Goal: Information Seeking & Learning: Learn about a topic

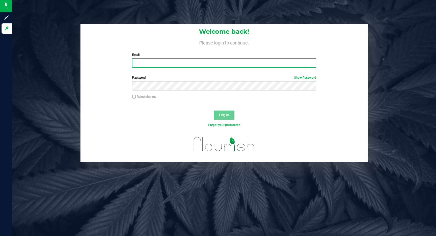
type input "tanthony@botanicalsciences.com"
click at [225, 116] on span "Log In" at bounding box center [224, 115] width 10 height 4
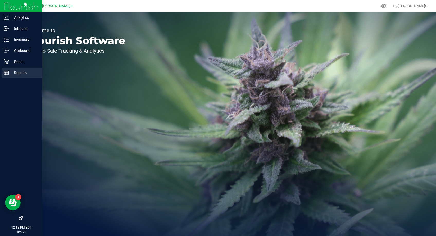
click at [19, 73] on p "Reports" at bounding box center [24, 73] width 31 height 6
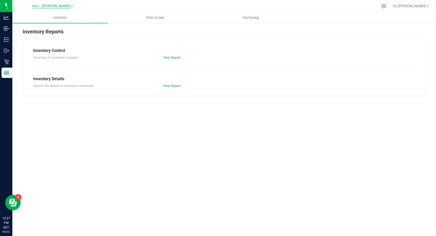
click at [51, 7] on span "GA1 - Chamblee" at bounding box center [51, 6] width 38 height 5
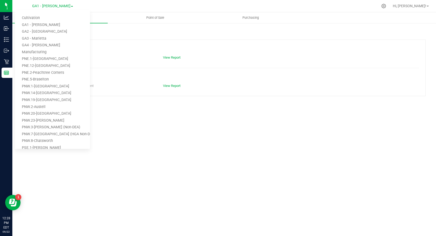
click at [240, 175] on div "Inventory Point of Sale Purchasing Inventory Reports Inventory Control Summary …" at bounding box center [224, 124] width 424 height 224
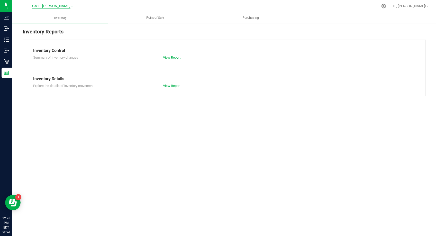
click at [56, 6] on span "GA1 - [PERSON_NAME]" at bounding box center [51, 6] width 38 height 5
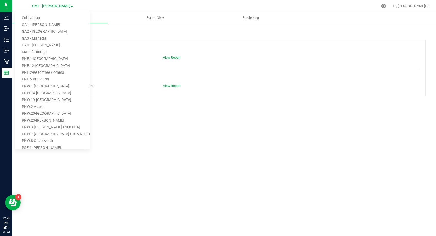
click at [64, 54] on link "Manufacturing" at bounding box center [52, 52] width 75 height 7
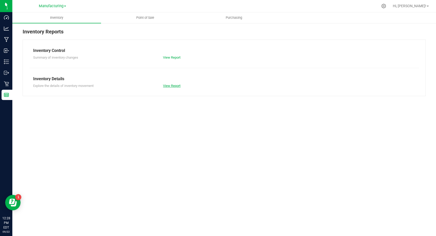
click at [167, 86] on link "View Report" at bounding box center [171, 86] width 17 height 4
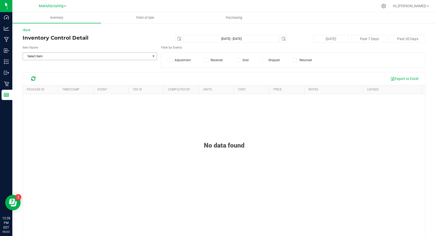
click at [107, 53] on span "Select Item" at bounding box center [87, 56] width 128 height 7
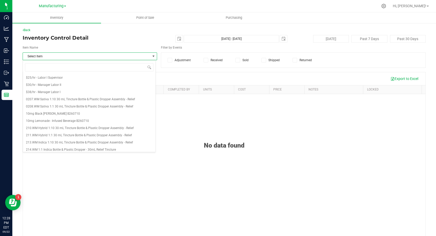
click at [115, 37] on h4 "Inventory Control Detail" at bounding box center [90, 38] width 135 height 6
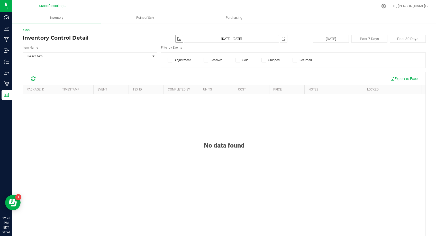
click at [176, 41] on span "select" at bounding box center [179, 38] width 7 height 7
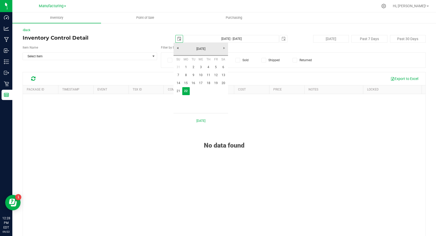
scroll to position [0, 13]
click at [178, 50] on link "September 2025" at bounding box center [200, 49] width 55 height 8
click at [177, 48] on link "2025" at bounding box center [200, 49] width 55 height 8
click at [196, 77] on link "2024" at bounding box center [194, 77] width 13 height 13
click at [182, 96] on link "Sep" at bounding box center [181, 91] width 13 height 13
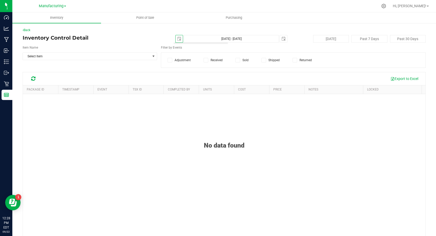
scroll to position [0, 0]
click at [175, 39] on span "2025-09-22" at bounding box center [179, 39] width 8 height 8
click at [177, 39] on span "select" at bounding box center [179, 39] width 4 height 4
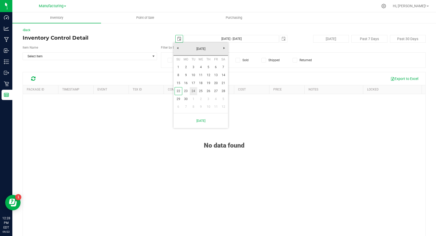
click at [192, 92] on link "24" at bounding box center [193, 91] width 7 height 8
type input "2024-09-24"
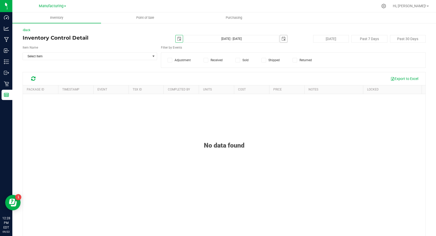
click at [283, 40] on span "select" at bounding box center [284, 39] width 4 height 4
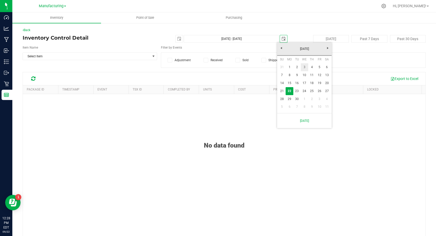
click at [304, 67] on link "3" at bounding box center [304, 67] width 7 height 8
type input "Sep 24, 2024 - Sep 3, 2025"
type input "2025-09-03"
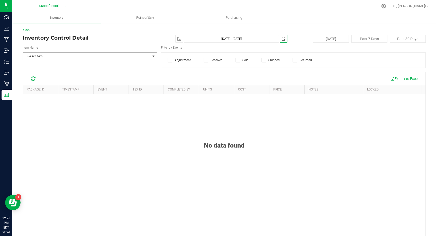
click at [123, 58] on span "Select Item" at bounding box center [87, 56] width 128 height 7
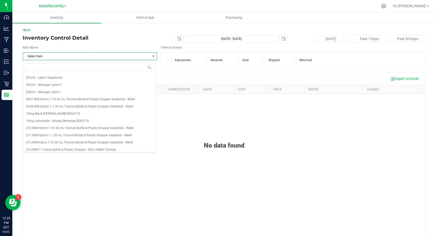
click at [130, 38] on h4 "Inventory Control Detail" at bounding box center [90, 38] width 135 height 6
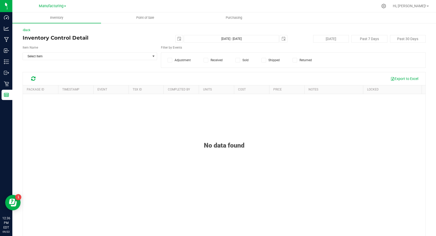
click at [236, 60] on icon at bounding box center [237, 60] width 3 height 0
click at [0, 0] on input "Sold" at bounding box center [0, 0] width 0 height 0
click at [265, 59] on label "Shipped" at bounding box center [271, 60] width 18 height 5
click at [0, 0] on input "Shipped" at bounding box center [0, 0] width 0 height 0
click at [33, 54] on span "Select Item" at bounding box center [87, 56] width 128 height 7
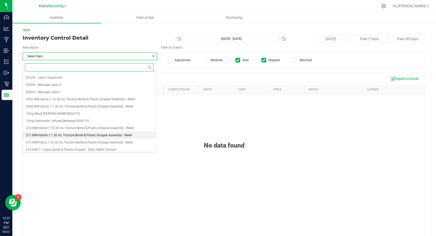
scroll to position [63, 0]
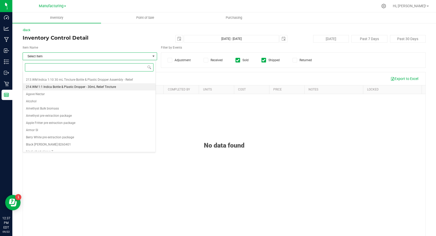
click at [74, 85] on span "214.WM 1:1 Indica Bottle & Plastic Dropper - 30mL Relief Tincture" at bounding box center [71, 87] width 90 height 4
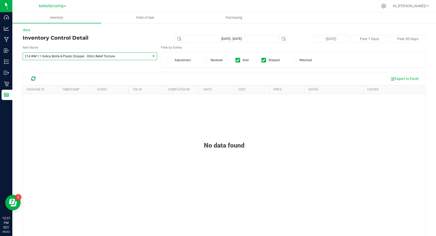
click at [152, 57] on span "select" at bounding box center [154, 56] width 4 height 4
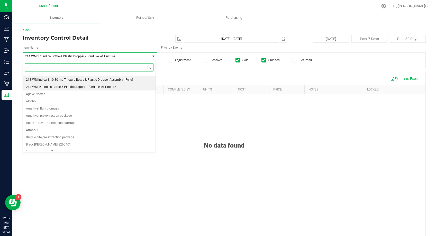
click at [112, 81] on span "213.WM Indica 1:10 30 mL Tincture Bottle & Plastic Dropper Assembly - Relief" at bounding box center [79, 80] width 107 height 4
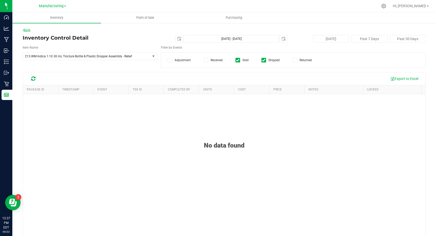
click at [26, 30] on link "Back" at bounding box center [27, 30] width 8 height 4
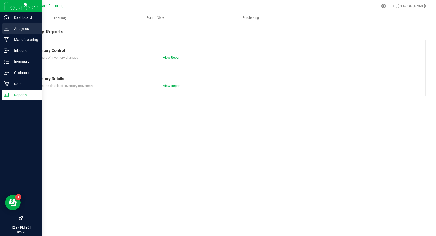
click at [26, 32] on div "Analytics" at bounding box center [22, 28] width 41 height 10
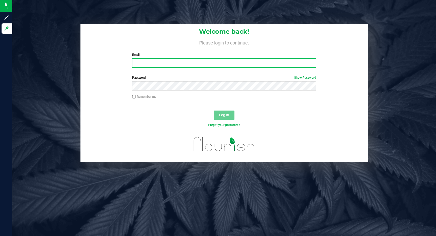
type input "[EMAIL_ADDRESS][DOMAIN_NAME]"
click at [230, 118] on button "Log In" at bounding box center [224, 115] width 21 height 9
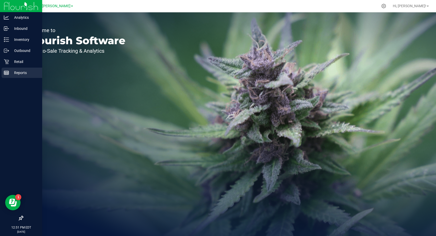
click at [19, 75] on p "Reports" at bounding box center [24, 73] width 31 height 6
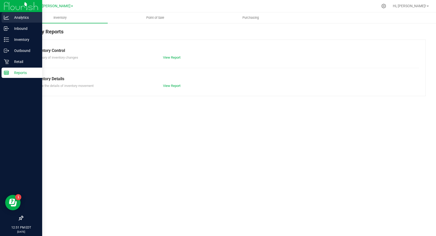
click at [10, 17] on p "Analytics" at bounding box center [24, 17] width 31 height 6
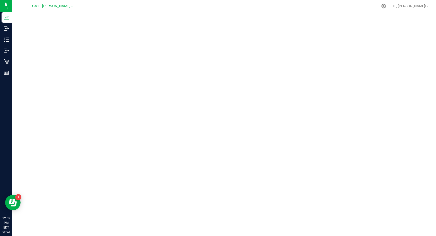
click at [64, 9] on div "GA1 - [PERSON_NAME]" at bounding box center [52, 6] width 41 height 6
click at [64, 6] on span "GA1 - [PERSON_NAME]" at bounding box center [51, 6] width 38 height 5
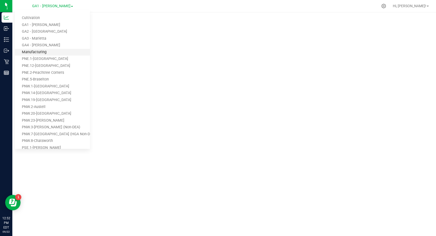
click at [60, 53] on link "Manufacturing" at bounding box center [52, 52] width 75 height 7
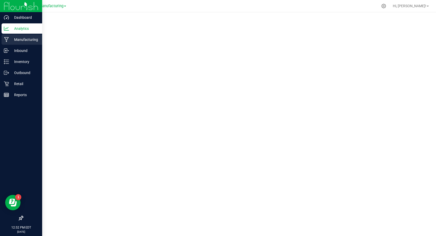
click at [10, 41] on p "Manufacturing" at bounding box center [24, 40] width 31 height 6
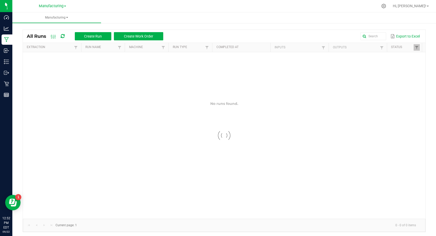
click at [67, 14] on link "Manufacturing" at bounding box center [56, 17] width 89 height 11
click at [65, 18] on span "Manufacturing" at bounding box center [56, 17] width 89 height 4
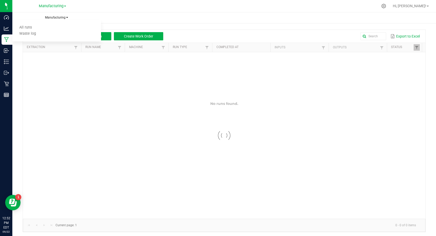
click at [65, 18] on span "Manufacturing" at bounding box center [56, 17] width 89 height 4
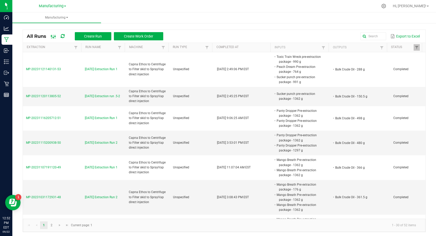
click at [55, 37] on rect at bounding box center [55, 37] width 0 height 4
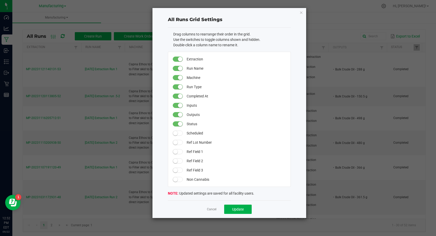
click at [65, 26] on ngb-modal-window "All Runs Grid Settings Drag columns to rearrange their order in the grid. Use t…" at bounding box center [220, 118] width 440 height 236
click at [304, 12] on div "All Runs Grid Settings Drag columns to rearrange their order in the grid. Use t…" at bounding box center [230, 113] width 154 height 210
click at [302, 13] on icon "button" at bounding box center [302, 12] width 4 height 6
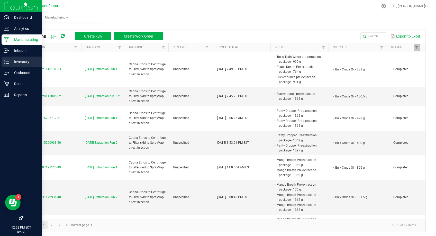
click at [13, 62] on p "Inventory" at bounding box center [24, 62] width 31 height 6
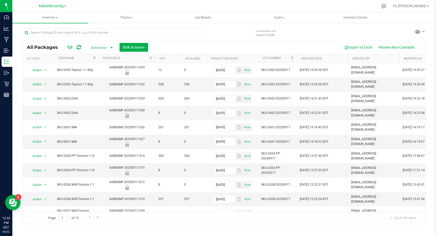
click at [68, 47] on icon at bounding box center [70, 47] width 6 height 6
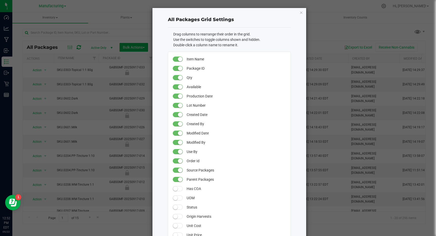
click at [75, 25] on ngb-modal-window "All Packages Grid Settings Drag columns to rearrange their order in the grid. U…" at bounding box center [220, 118] width 440 height 236
click at [300, 11] on icon "button" at bounding box center [302, 12] width 4 height 6
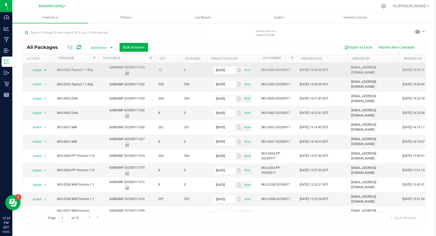
click at [45, 70] on span "select" at bounding box center [45, 70] width 4 height 4
click at [80, 67] on td "SKU.0303-Topical 1:1 80g" at bounding box center [76, 70] width 45 height 14
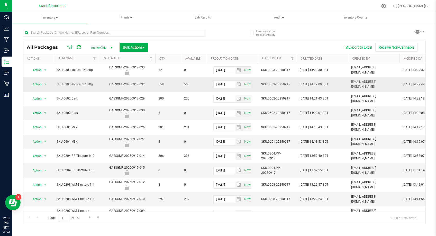
click at [128, 86] on td "GABSGMF-20250917-032" at bounding box center [127, 84] width 57 height 14
click at [111, 47] on span "select" at bounding box center [112, 48] width 4 height 4
click at [102, 64] on li "Lab Samples" at bounding box center [101, 64] width 28 height 8
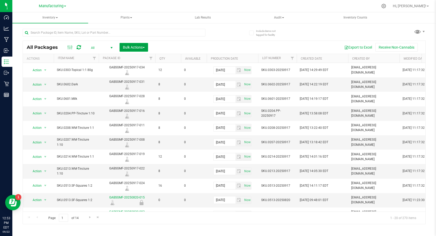
click at [137, 46] on span "Bulk Actions" at bounding box center [134, 47] width 22 height 4
click at [292, 46] on div "Export to Excel Receive Non-Cannabis" at bounding box center [287, 47] width 270 height 9
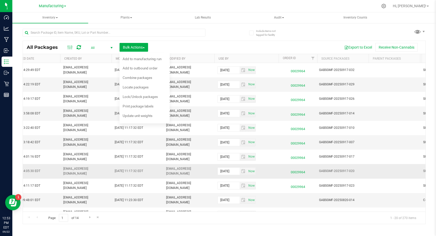
scroll to position [0, 315]
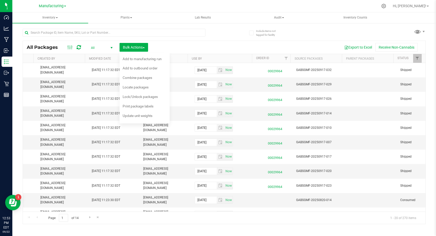
click at [237, 42] on div "All Packages All Active Only Lab Samples Locked All Bulk Actions Add to manufac…" at bounding box center [224, 47] width 403 height 13
click at [238, 47] on div "Export to Excel Receive Non-Cannabis" at bounding box center [287, 47] width 270 height 9
click at [146, 47] on button "Bulk Actions" at bounding box center [134, 47] width 29 height 9
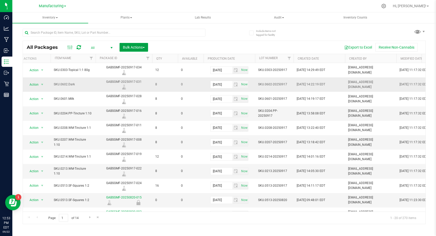
scroll to position [0, 0]
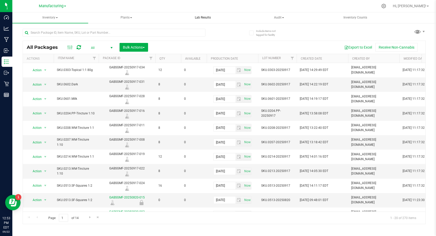
click at [196, 19] on span "Lab Results" at bounding box center [203, 17] width 30 height 4
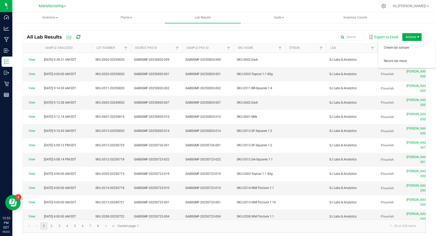
click at [416, 35] on span "Actions" at bounding box center [418, 37] width 4 height 4
click at [125, 48] on span at bounding box center [126, 48] width 4 height 4
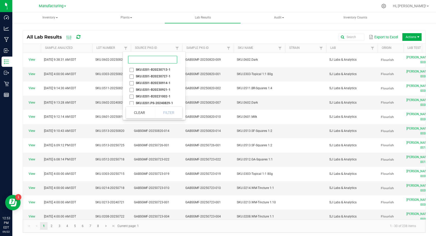
click at [153, 58] on input at bounding box center [152, 60] width 49 height 8
type input "0208"
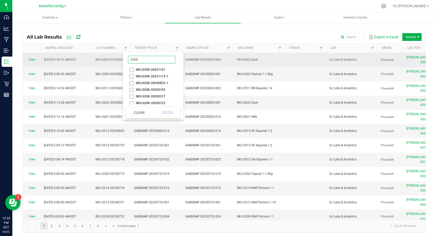
drag, startPoint x: 151, startPoint y: 60, endPoint x: 112, endPoint y: 59, distance: 38.6
click at [112, 59] on body "Dashboard Analytics Manufacturing Inbound Inventory Outbound Retail Reports 12:…" at bounding box center [218, 118] width 436 height 236
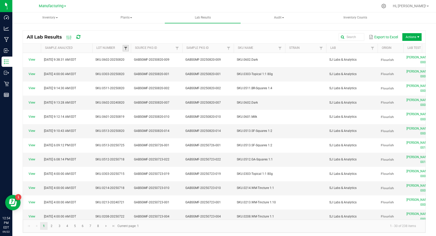
click at [128, 48] on span at bounding box center [126, 48] width 4 height 4
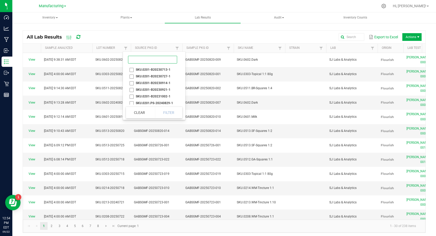
click at [138, 60] on input at bounding box center [152, 60] width 49 height 8
paste input "SKU.0208-20250317"
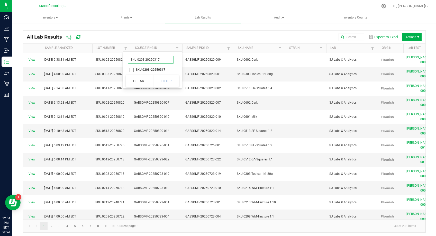
type input "SKU.0208-20250317"
click at [132, 70] on li "SKU.0208-20250317" at bounding box center [151, 69] width 50 height 7
checkbox input "true"
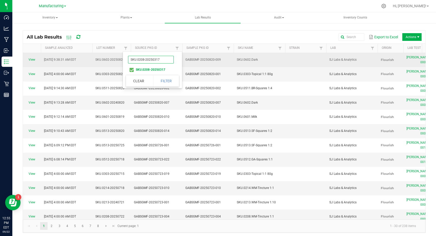
drag, startPoint x: 168, startPoint y: 60, endPoint x: 107, endPoint y: 56, distance: 60.9
click at [107, 56] on body "Dashboard Analytics Manufacturing Inbound Inventory Outbound Retail Reports 12:…" at bounding box center [218, 118] width 436 height 236
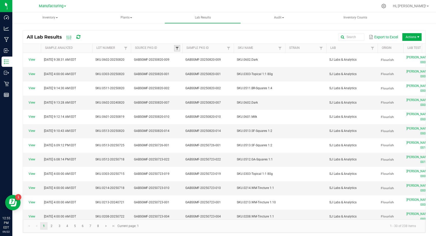
click at [177, 48] on span at bounding box center [177, 48] width 4 height 4
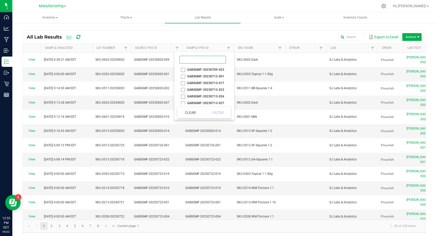
click at [193, 59] on input at bounding box center [203, 60] width 47 height 8
click at [128, 49] on link at bounding box center [126, 48] width 6 height 6
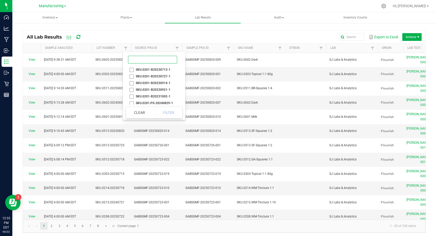
click at [149, 61] on input at bounding box center [152, 60] width 49 height 8
paste input "SKU.0204.SB-20250529"
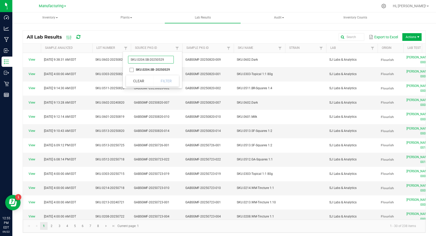
type input "SKU.0204.SB-20250529"
drag, startPoint x: 134, startPoint y: 70, endPoint x: 131, endPoint y: 70, distance: 2.8
click at [131, 70] on li "SKU.0204.SB-20250529" at bounding box center [151, 69] width 50 height 7
checkbox input "true"
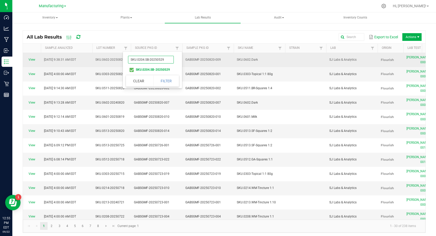
drag, startPoint x: 167, startPoint y: 61, endPoint x: 122, endPoint y: 57, distance: 45.5
click at [122, 57] on body "Dashboard Analytics Manufacturing Inbound Inventory Outbound Retail Reports 12:…" at bounding box center [218, 118] width 436 height 236
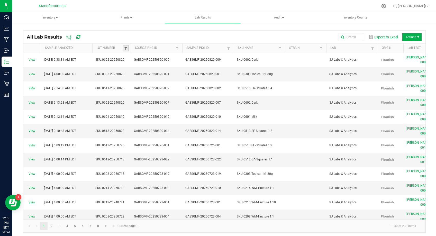
click at [127, 49] on span at bounding box center [126, 48] width 4 height 4
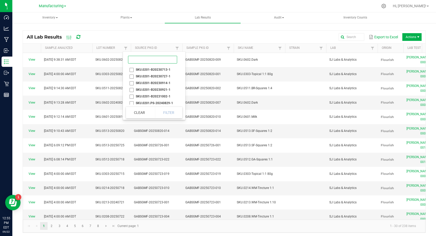
click at [145, 60] on input at bounding box center [152, 60] width 49 height 8
paste input "SKU.0204.SB-20250529"
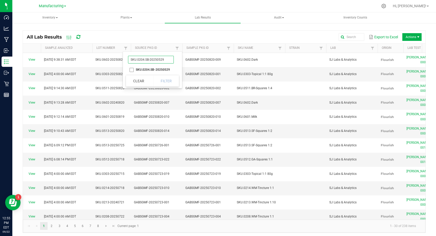
type input "SKU.0204.SB-20250529"
click at [131, 70] on li "SKU.0204.SB-20250529" at bounding box center [151, 69] width 50 height 7
checkbox input "true"
click at [169, 84] on button "Filter" at bounding box center [166, 80] width 26 height 11
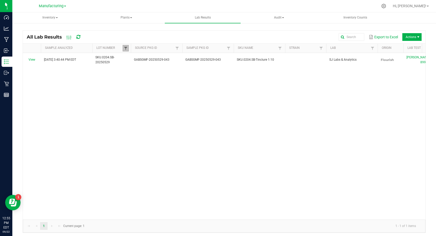
click at [124, 46] on span at bounding box center [126, 48] width 4 height 4
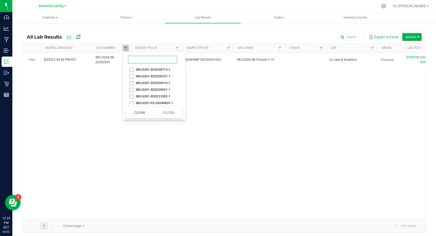
click at [143, 63] on input at bounding box center [152, 60] width 49 height 8
click at [127, 48] on span at bounding box center [126, 48] width 4 height 4
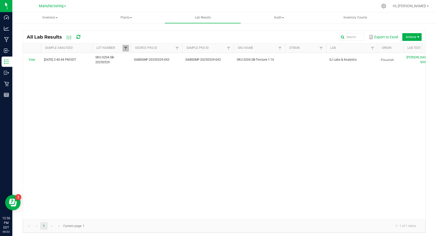
click at [127, 48] on span at bounding box center [126, 48] width 4 height 4
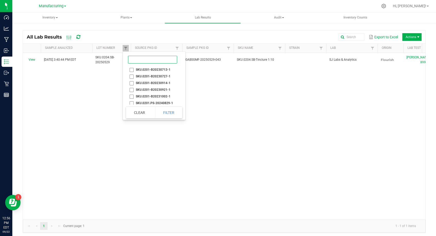
click at [148, 60] on input at bounding box center [152, 60] width 49 height 8
paste input "SKU.0204.PP-20250102"
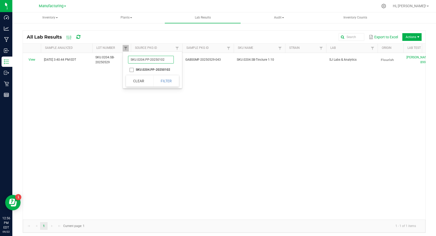
type input "SKU.0204.PP-20250102"
click at [130, 70] on li "SKU.0204.PP-20250102" at bounding box center [151, 69] width 50 height 7
checkbox input "true"
click at [140, 60] on input "SKU.0204.PP-20250102" at bounding box center [151, 60] width 46 height 8
drag, startPoint x: 175, startPoint y: 60, endPoint x: 169, endPoint y: 60, distance: 6.2
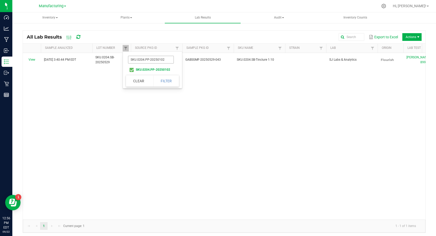
click at [169, 60] on li "SKU.0204.PP-20250102" at bounding box center [151, 59] width 50 height 13
drag, startPoint x: 165, startPoint y: 60, endPoint x: 123, endPoint y: 58, distance: 42.0
click at [123, 58] on div "SKU.0204.PP-20250102 SKU.0204.PP-20250102 Clear Filter" at bounding box center [152, 70] width 59 height 37
click at [169, 59] on input "SKU.0204.PP-20250102" at bounding box center [151, 60] width 46 height 8
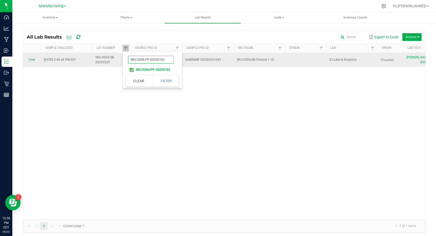
drag, startPoint x: 167, startPoint y: 60, endPoint x: 122, endPoint y: 55, distance: 45.8
click at [122, 55] on body "Dashboard Analytics Manufacturing Inbound Inventory Outbound Retail Reports 12:…" at bounding box center [218, 118] width 436 height 236
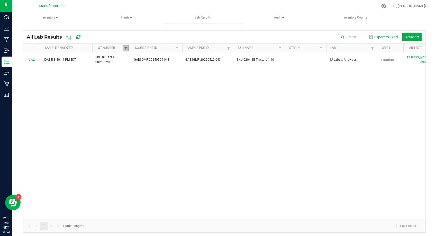
click at [125, 48] on span at bounding box center [126, 48] width 4 height 4
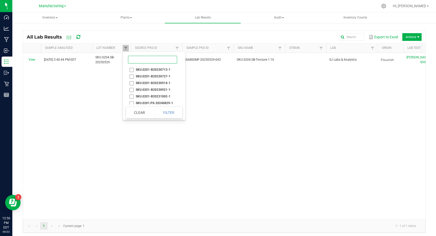
click at [144, 60] on input at bounding box center [152, 60] width 49 height 8
paste input "SKU.0204.PP-20250529"
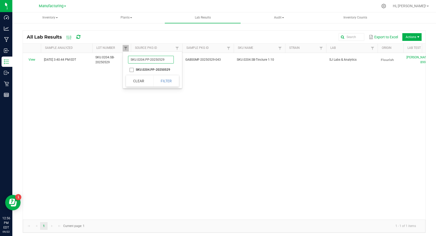
type input "SKU.0204.PP-20250529"
click at [130, 70] on li "SKU.0204.PP-20250529" at bounding box center [151, 69] width 50 height 7
click at [132, 71] on li "SKU.0204.PP-20250529" at bounding box center [151, 69] width 50 height 7
checkbox input "true"
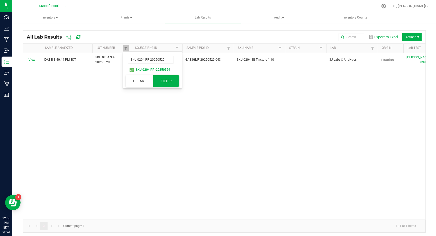
click at [171, 80] on button "Filter" at bounding box center [166, 80] width 26 height 11
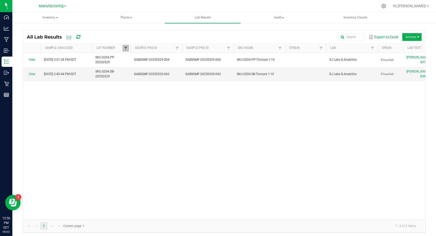
click at [127, 48] on span at bounding box center [126, 48] width 4 height 4
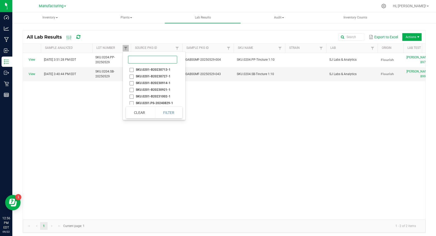
click at [145, 58] on input at bounding box center [152, 60] width 49 height 8
paste input "SKU.0204.SB-20241108"
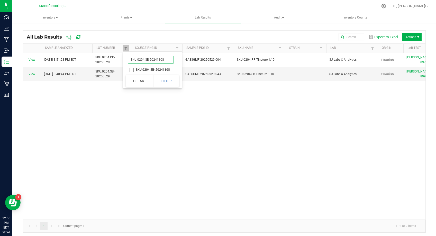
type input "SKU.0204.SB-20241108"
click at [131, 69] on li "SKU.0204.SB-20241108" at bounding box center [151, 69] width 50 height 7
checkbox input "true"
click at [162, 76] on button "Filter" at bounding box center [166, 80] width 26 height 11
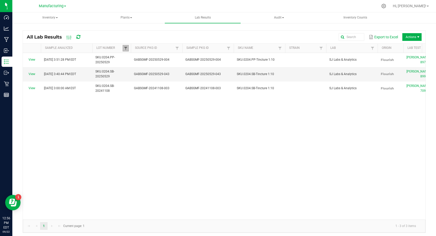
click at [126, 48] on span at bounding box center [126, 48] width 4 height 4
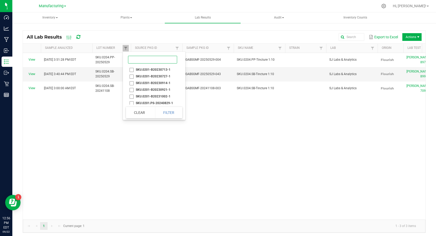
click at [147, 60] on input at bounding box center [152, 60] width 49 height 8
paste input "SKU.0204.SB-20250102"
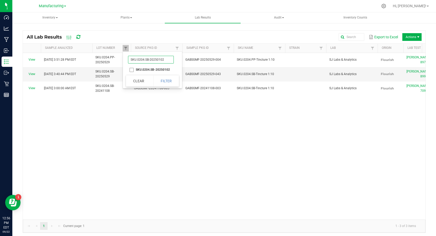
type input "SKU.0204.SB-20250102"
click at [131, 72] on li "SKU.0204.SB-20250102" at bounding box center [151, 69] width 50 height 7
checkbox input "true"
click at [158, 78] on button "Filter" at bounding box center [166, 80] width 26 height 11
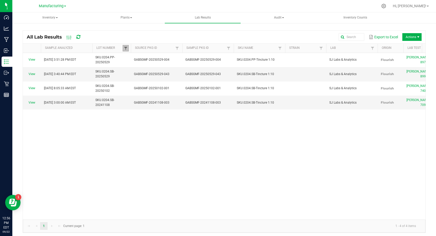
click at [126, 49] on span at bounding box center [126, 48] width 4 height 4
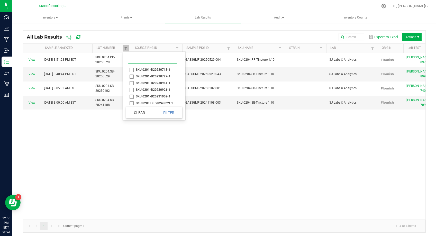
click at [143, 60] on input at bounding box center [152, 60] width 49 height 8
paste input "SKU.0204.SB-20250417"
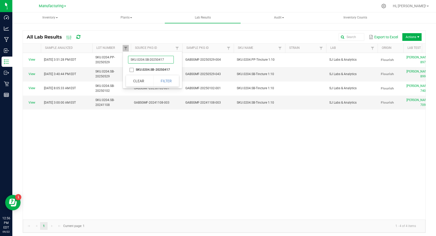
type input "SKU.0204.SB-20250417"
click at [131, 69] on li "SKU.0204.SB-20250417" at bounding box center [151, 69] width 50 height 7
checkbox input "true"
click at [166, 80] on button "Filter" at bounding box center [166, 80] width 26 height 11
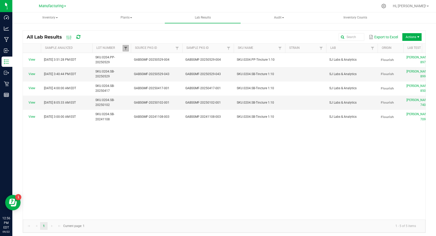
click at [125, 49] on span at bounding box center [126, 48] width 4 height 4
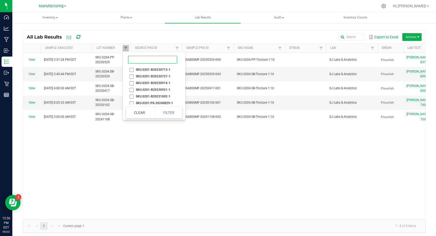
click at [145, 63] on input at bounding box center [152, 60] width 49 height 8
paste input "SKU.0204.SB-20250529"
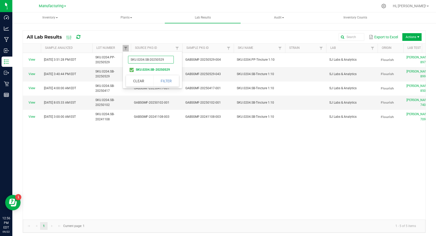
type input "SKU.0204.SB-20250529"
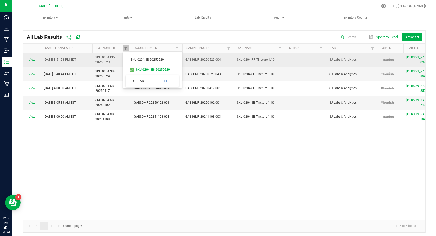
drag, startPoint x: 169, startPoint y: 59, endPoint x: 110, endPoint y: 54, distance: 59.4
click at [110, 54] on body "Dashboard Analytics Manufacturing Inbound Inventory Outbound Retail Reports 12:…" at bounding box center [218, 118] width 436 height 236
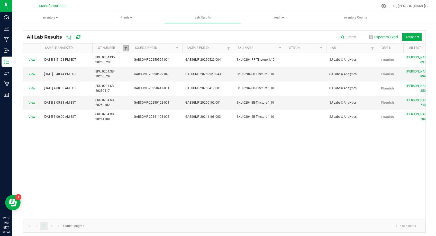
click at [126, 49] on span at bounding box center [126, 48] width 4 height 4
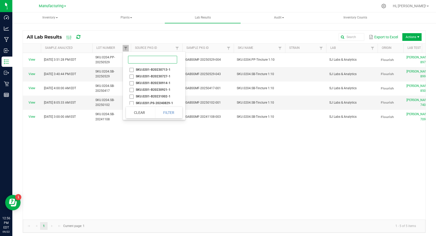
click at [169, 61] on input at bounding box center [152, 60] width 49 height 8
paste input "SKU.0204.SB-20250717"
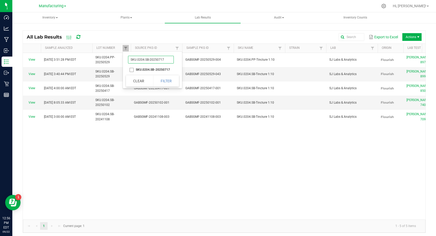
type input "SKU.0204.SB-20250717"
click at [143, 70] on li "SKU.0204.SB-20250717" at bounding box center [151, 69] width 50 height 7
checkbox input "true"
click at [164, 81] on button "Filter" at bounding box center [166, 80] width 26 height 11
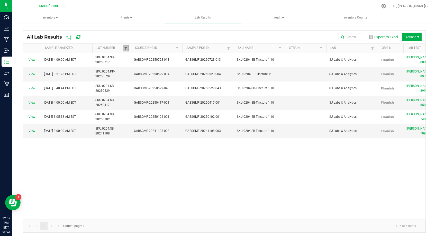
click at [125, 47] on span at bounding box center [126, 48] width 4 height 4
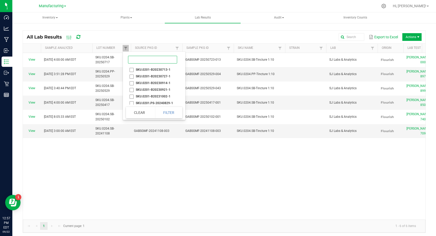
click at [149, 62] on input at bounding box center [152, 60] width 49 height 8
paste input "SKU.0205.PP-20250317"
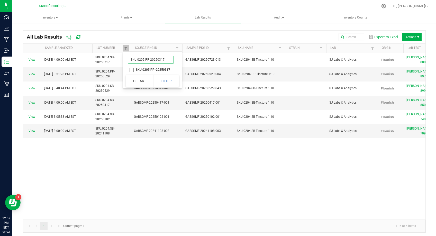
type input "SKU.0205.PP-20250317"
click at [132, 70] on li "SKU.0205.PP-20250317" at bounding box center [151, 69] width 50 height 7
checkbox input "true"
click at [164, 81] on button "Filter" at bounding box center [166, 80] width 26 height 11
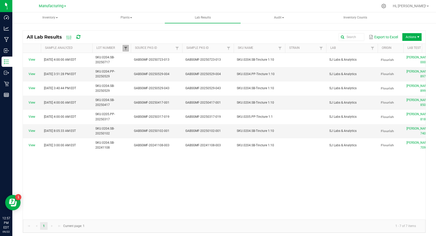
click at [127, 48] on span at bounding box center [126, 48] width 4 height 4
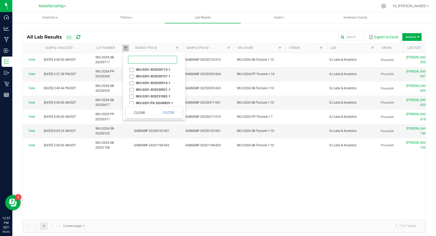
click at [146, 61] on input at bounding box center [152, 60] width 49 height 8
paste input "SKU.0205.PP-20250529"
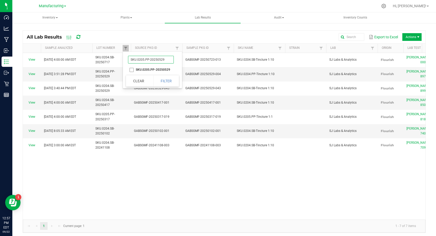
type input "SKU.0205.PP-20250529"
click at [145, 70] on li "SKU.0205.PP-20250529" at bounding box center [151, 69] width 50 height 7
checkbox input "true"
click at [163, 82] on button "Filter" at bounding box center [166, 80] width 26 height 11
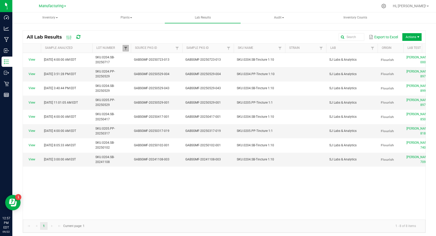
click at [127, 48] on span at bounding box center [126, 48] width 4 height 4
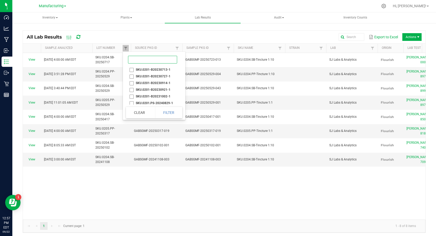
click at [138, 57] on input at bounding box center [152, 60] width 49 height 8
paste input "SKU.0205.SB-20250102"
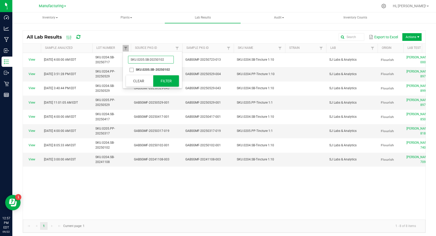
type input "SKU.0205.SB-20250102"
click at [171, 83] on button "Filter" at bounding box center [166, 80] width 26 height 11
click at [124, 49] on span at bounding box center [126, 48] width 4 height 4
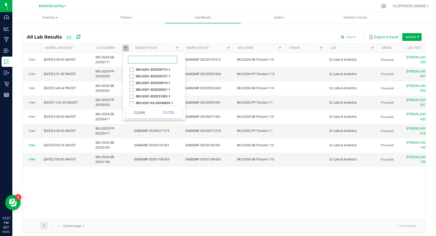
click at [149, 59] on input at bounding box center [152, 60] width 49 height 8
paste input "SKU.0205.SB-20250102"
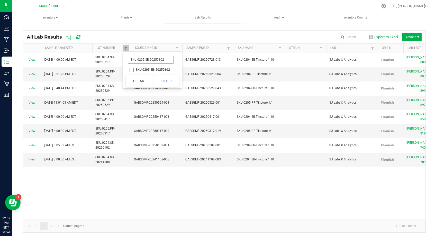
type input "SKU.0205.SB-20250102"
click at [130, 69] on li "SKU.0205.SB-20250102" at bounding box center [151, 69] width 50 height 7
checkbox input "true"
click at [164, 78] on button "Filter" at bounding box center [166, 80] width 26 height 11
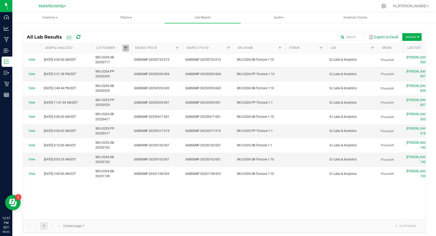
click at [125, 48] on span at bounding box center [126, 48] width 4 height 4
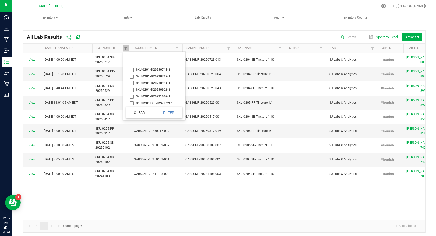
click at [143, 60] on input at bounding box center [152, 60] width 49 height 8
paste input "SKU.0205.SB-20250317"
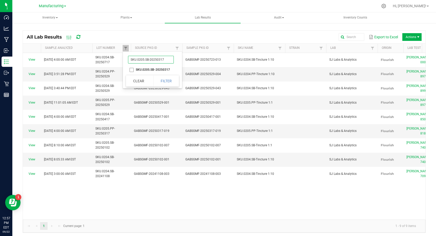
type input "SKU.0205.SB-20250317"
click at [131, 70] on li "SKU.0205.SB-20250317" at bounding box center [151, 69] width 50 height 7
checkbox input "true"
click at [166, 78] on button "Filter" at bounding box center [166, 80] width 26 height 11
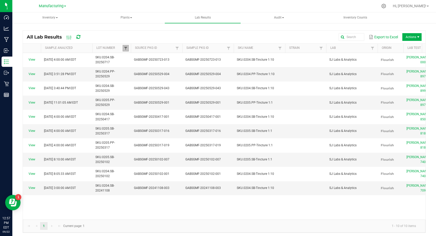
click at [125, 48] on span at bounding box center [126, 48] width 4 height 4
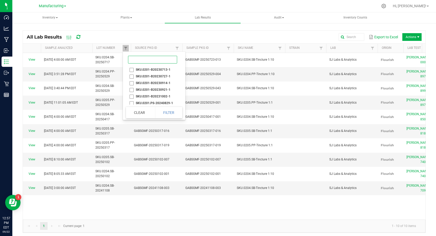
click at [151, 56] on input at bounding box center [152, 60] width 49 height 8
paste input "SKU.0205.SB-20250529"
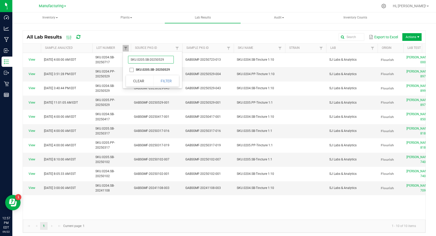
type input "SKU.0205.SB-20250529"
click at [136, 70] on li "SKU.0205.SB-20250529" at bounding box center [151, 69] width 50 height 7
checkbox input "true"
click at [170, 84] on button "Filter" at bounding box center [166, 80] width 26 height 11
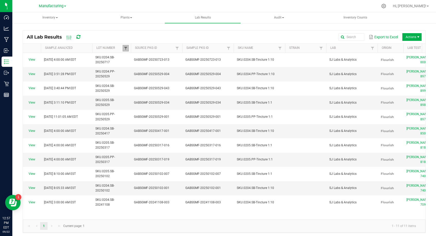
click at [127, 49] on span at bounding box center [126, 48] width 4 height 4
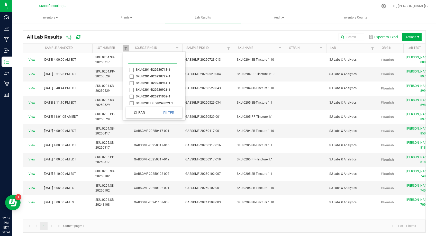
click at [136, 59] on input at bounding box center [152, 60] width 49 height 8
paste input "SKU.0208-20250102"
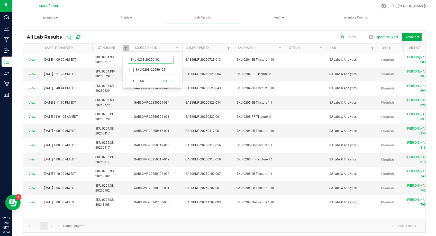
type input "SKU.0208-20250102"
click at [152, 71] on li "SKU.0208-20250102" at bounding box center [151, 69] width 50 height 7
checkbox input "true"
click at [166, 83] on button "Filter" at bounding box center [166, 80] width 26 height 11
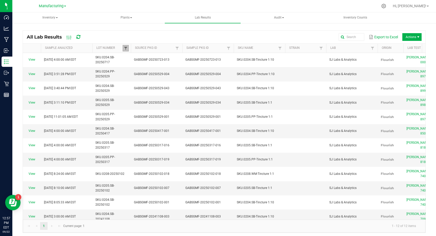
click at [127, 48] on span at bounding box center [126, 48] width 4 height 4
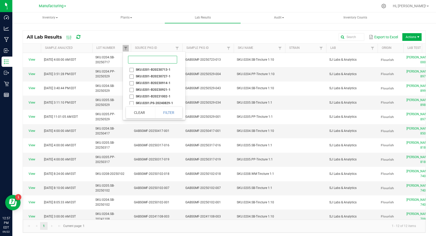
click at [141, 57] on input at bounding box center [152, 60] width 49 height 8
paste input "SKU.0208-20250317"
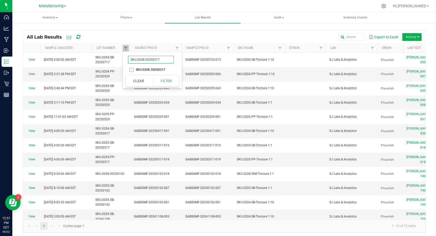
type input "SKU.0208-20250317"
click at [140, 70] on li "SKU.0208-20250317" at bounding box center [151, 69] width 50 height 7
checkbox input "true"
click at [162, 82] on button "Filter" at bounding box center [166, 80] width 26 height 11
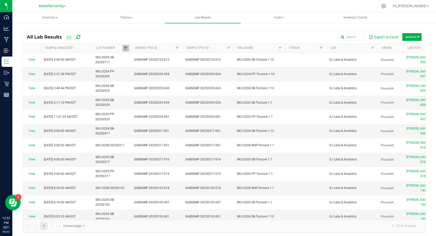
click at [128, 50] on span at bounding box center [126, 48] width 4 height 4
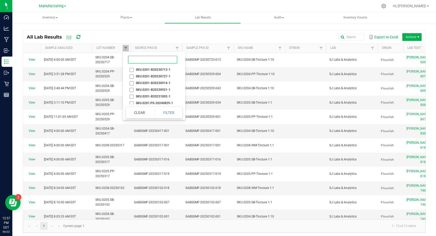
click at [135, 60] on input at bounding box center [152, 60] width 49 height 8
paste input "SKU.0211-20250102"
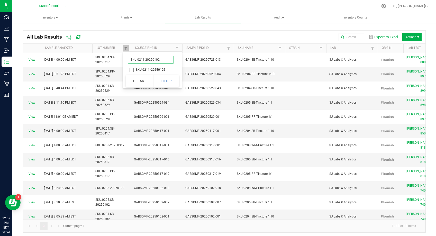
type input "SKU.0211-20250102"
click at [139, 69] on li "SKU.0211-20250102" at bounding box center [151, 69] width 50 height 7
checkbox input "true"
click at [167, 80] on button "Filter" at bounding box center [166, 80] width 26 height 11
click at [127, 48] on span at bounding box center [126, 48] width 4 height 4
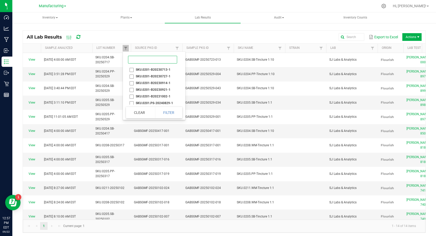
click at [147, 62] on input at bounding box center [152, 60] width 49 height 8
paste input "SKU.0211-20250529"
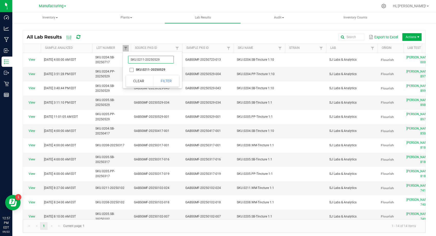
type input "SKU.0211-20250529"
click at [146, 69] on li "SKU.0211-20250529" at bounding box center [151, 69] width 50 height 7
checkbox input "true"
click at [162, 81] on button "Filter" at bounding box center [166, 80] width 26 height 11
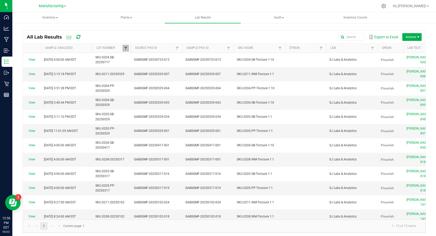
click at [126, 49] on span at bounding box center [126, 48] width 4 height 4
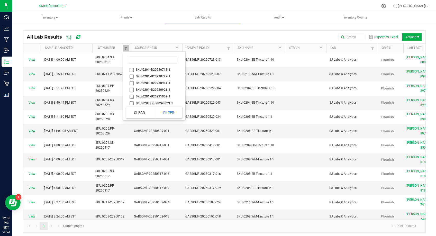
click at [134, 54] on li at bounding box center [152, 59] width 53 height 13
click at [136, 59] on input at bounding box center [152, 60] width 49 height 8
paste input "SKU.0211-B240530-1"
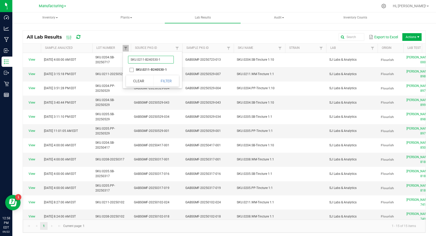
type input "SKU.0211-B240530-1"
click at [139, 67] on li "SKU.0211-B240530-1" at bounding box center [151, 69] width 50 height 7
checkbox input "true"
click at [168, 75] on button "Filter" at bounding box center [166, 80] width 26 height 11
click at [127, 49] on span at bounding box center [126, 48] width 4 height 4
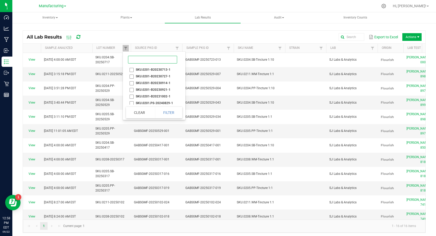
click at [146, 58] on input at bounding box center [152, 60] width 49 height 8
paste input "SKU.0214-20250102"
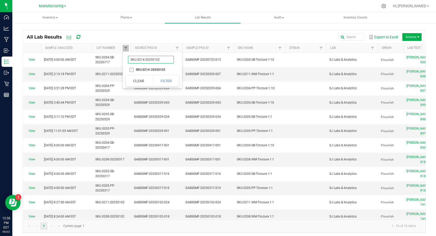
type input "SKU.0214-20250102"
click at [149, 70] on li "SKU.0214-20250102" at bounding box center [151, 69] width 50 height 7
checkbox input "true"
click at [171, 84] on button "Filter" at bounding box center [166, 80] width 26 height 11
click at [126, 48] on span at bounding box center [126, 48] width 4 height 4
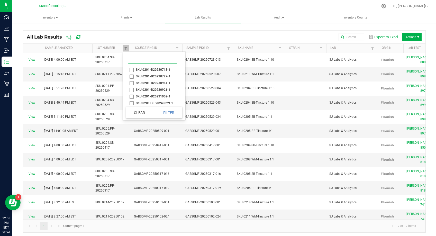
click at [133, 58] on input at bounding box center [152, 60] width 49 height 8
paste input "SKU.0214-20250417"
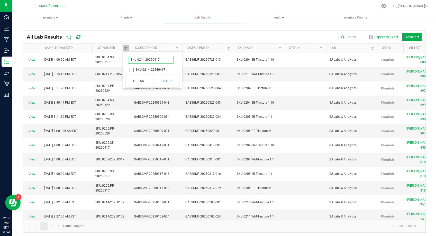
type input "SKU.0214-20250417"
click at [146, 72] on li "SKU.0214-20250417" at bounding box center [151, 69] width 50 height 7
checkbox input "true"
click at [167, 82] on button "Filter" at bounding box center [166, 80] width 26 height 11
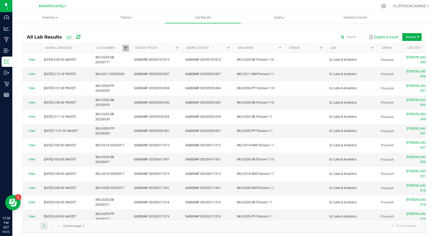
click at [127, 48] on span at bounding box center [126, 48] width 4 height 4
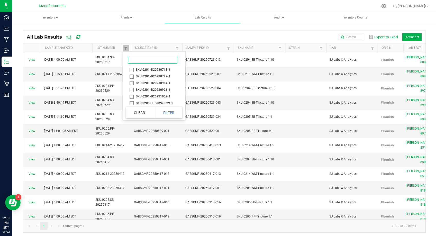
click at [134, 58] on input at bounding box center [152, 60] width 49 height 8
paste input "SKU.0214-20250718"
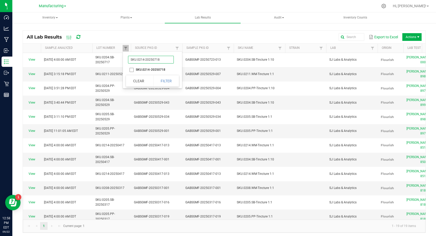
type input "SKU.0214-20250718"
click at [144, 70] on li "SKU.0214-20250718" at bounding box center [151, 69] width 50 height 7
checkbox input "true"
click at [159, 81] on button "Filter" at bounding box center [166, 80] width 26 height 11
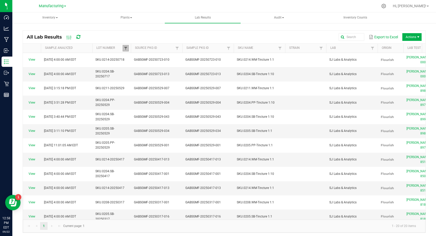
click at [125, 47] on span at bounding box center [126, 48] width 4 height 4
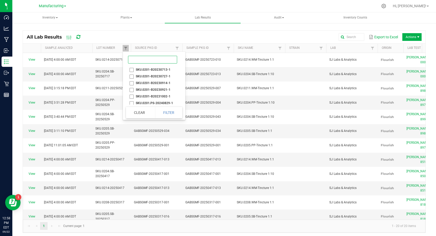
click at [141, 61] on input at bounding box center [152, 60] width 49 height 8
paste input "SKU.0302.20231011-1"
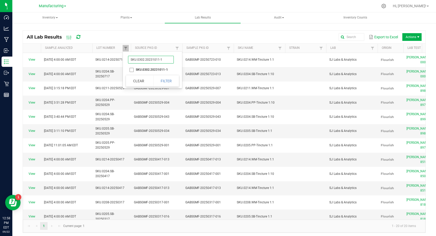
type input "SKU.0302.20231011-1"
click at [145, 66] on li "SKU.0302.20231011-1" at bounding box center [151, 59] width 50 height 13
click at [147, 69] on li "SKU.0302.20231011-1" at bounding box center [151, 69] width 50 height 7
checkbox input "true"
click at [164, 82] on button "Filter" at bounding box center [166, 80] width 26 height 11
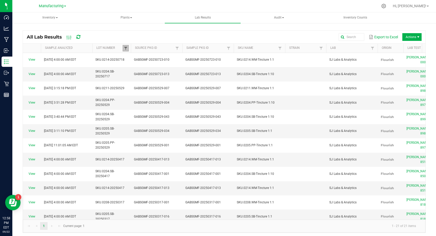
click at [126, 48] on span at bounding box center [126, 48] width 4 height 4
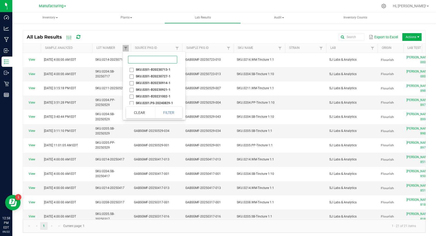
click at [140, 60] on input at bounding box center [152, 60] width 49 height 8
paste input "SKU.0303-20250102"
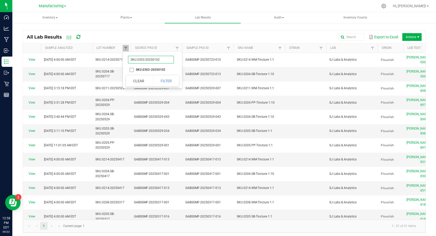
type input "SKU.0303-20250102"
click at [142, 67] on li "SKU.0303-20250102" at bounding box center [151, 69] width 50 height 7
checkbox input "true"
click at [167, 84] on button "Filter" at bounding box center [166, 80] width 26 height 11
click at [126, 50] on span at bounding box center [126, 48] width 4 height 4
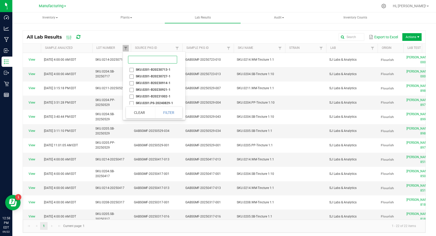
click at [152, 59] on input at bounding box center [152, 60] width 49 height 8
paste input "SKU.0303-20250317"
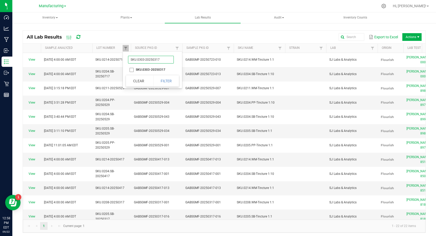
type input "SKU.0303-20250317"
click at [146, 70] on li "SKU.0303-20250317" at bounding box center [151, 69] width 50 height 7
checkbox input "true"
click at [168, 81] on button "Filter" at bounding box center [166, 80] width 26 height 11
click at [125, 49] on span at bounding box center [126, 48] width 4 height 4
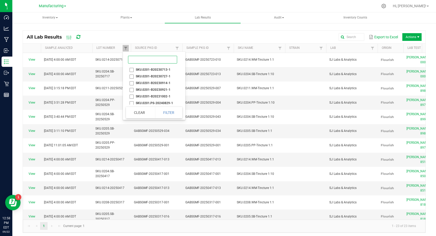
click at [168, 63] on input at bounding box center [152, 60] width 49 height 8
paste input "SKU.0303-20250529"
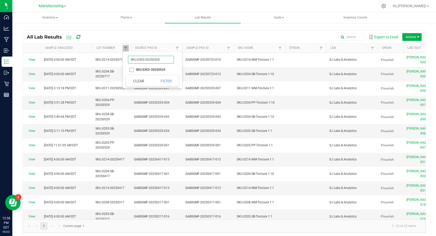
type input "SKU.0303-20250529"
click at [150, 69] on li "SKU.0303-20250529" at bounding box center [151, 69] width 50 height 7
checkbox input "true"
click at [167, 82] on button "Filter" at bounding box center [166, 80] width 26 height 11
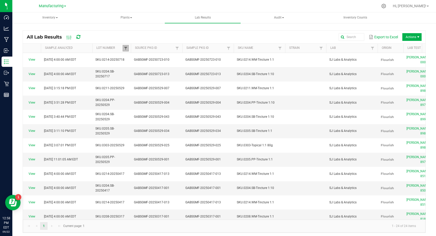
click at [126, 47] on span at bounding box center [126, 48] width 4 height 4
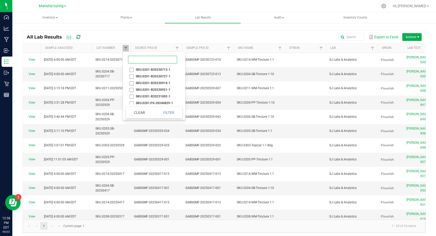
click at [143, 60] on input at bounding box center [152, 60] width 49 height 8
paste input "SKU.0303-20250715"
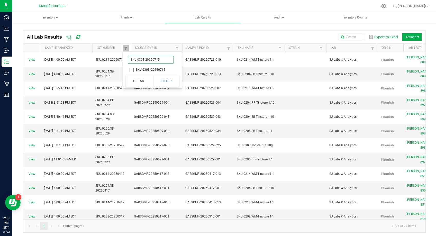
type input "SKU.0303-20250715"
drag, startPoint x: 150, startPoint y: 69, endPoint x: 153, endPoint y: 72, distance: 3.5
click at [151, 69] on li "SKU.0303-20250715" at bounding box center [151, 69] width 50 height 7
checkbox input "true"
click at [165, 82] on button "Filter" at bounding box center [166, 80] width 26 height 11
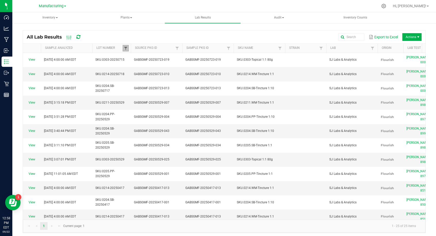
click at [125, 49] on span at bounding box center [126, 48] width 4 height 4
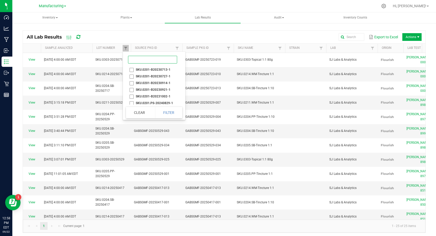
click at [148, 59] on input at bounding box center [152, 60] width 49 height 8
paste input "SKU.0303-20250820"
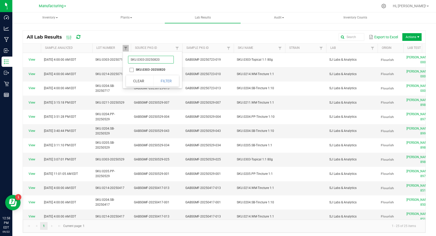
type input "SKU.0303-20250820"
click at [151, 68] on li "SKU.0303-20250820" at bounding box center [151, 69] width 50 height 7
checkbox input "true"
click at [165, 79] on button "Filter" at bounding box center [166, 80] width 26 height 11
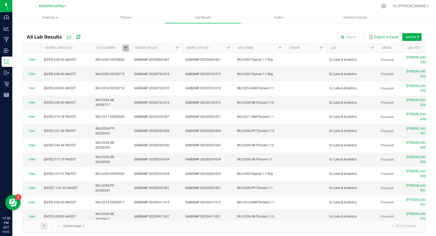
click at [127, 49] on span at bounding box center [126, 48] width 4 height 4
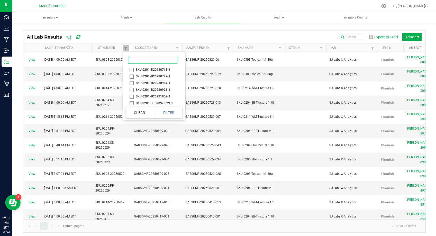
click at [145, 63] on input at bounding box center [152, 60] width 49 height 8
paste input "SKU.0402-20250102"
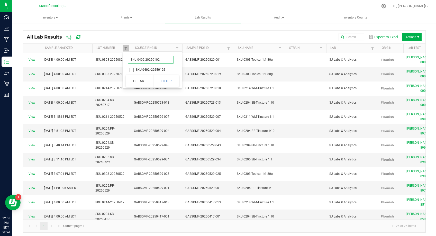
type input "SKU.0402-20250102"
click at [150, 70] on li "SKU.0402-20250102" at bounding box center [151, 69] width 50 height 7
checkbox input "true"
click at [170, 83] on button "Filter" at bounding box center [166, 80] width 26 height 11
click at [126, 48] on span at bounding box center [126, 48] width 4 height 4
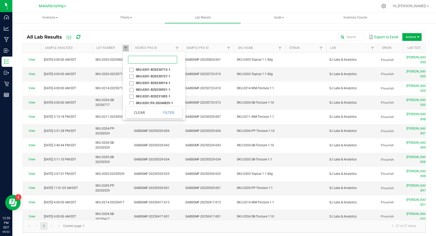
click at [133, 57] on input at bounding box center [152, 60] width 49 height 8
paste input "SKU.0402-20250102"
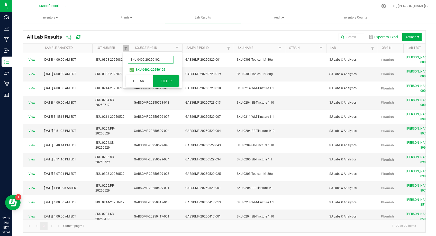
type input "SKU.0402-20250102"
click at [169, 82] on button "Filter" at bounding box center [166, 80] width 26 height 11
click at [125, 48] on span at bounding box center [126, 48] width 4 height 4
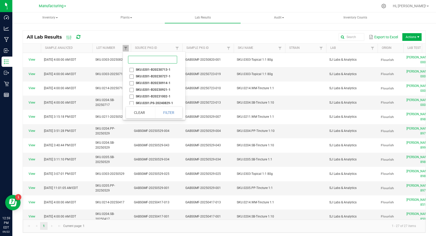
click at [145, 60] on input at bounding box center [152, 60] width 49 height 8
paste input "SKU.0507-20240813-1"
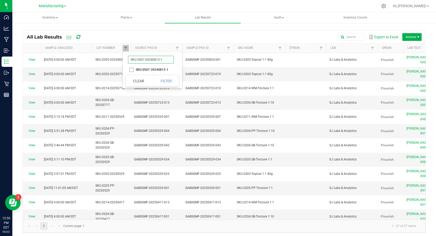
type input "SKU.0507-20240813-1"
click at [151, 69] on li "SKU.0507-20240813-1" at bounding box center [151, 69] width 50 height 7
checkbox input "true"
click at [171, 82] on button "Filter" at bounding box center [166, 80] width 26 height 11
click at [125, 48] on span at bounding box center [126, 48] width 4 height 4
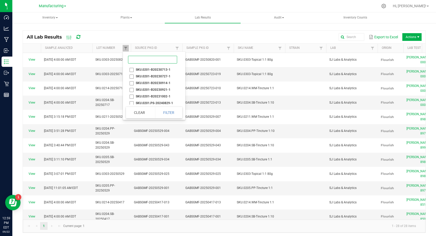
click at [137, 62] on input at bounding box center [152, 60] width 49 height 8
paste input "SKU.0507-20250317"
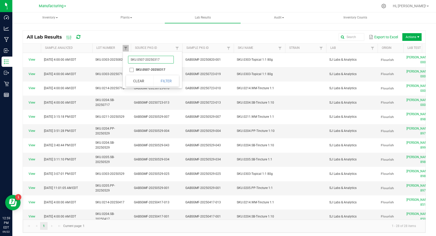
type input "SKU.0507-20250317"
click at [150, 70] on li "SKU.0507-20250317" at bounding box center [151, 69] width 50 height 7
checkbox input "true"
click at [171, 80] on button "Filter" at bounding box center [166, 80] width 26 height 11
click at [122, 50] on link "Lot Number" at bounding box center [109, 48] width 26 height 4
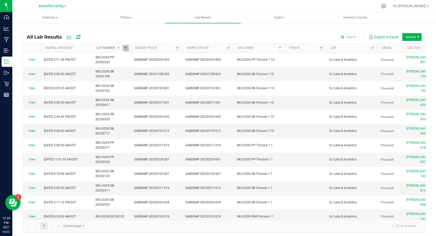
click at [117, 48] on link "Lot Number" at bounding box center [109, 48] width 26 height 4
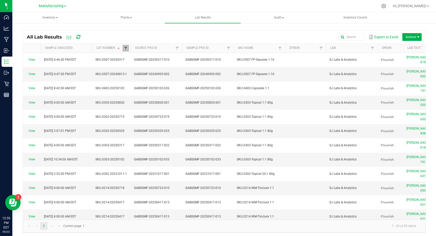
click at [127, 49] on span at bounding box center [126, 48] width 4 height 4
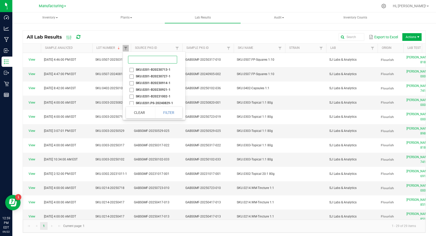
click at [137, 61] on input at bounding box center [152, 60] width 49 height 8
paste input "SKU.0507-20250317"
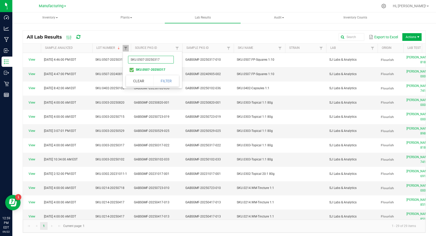
type input "SKU.0507-20250317"
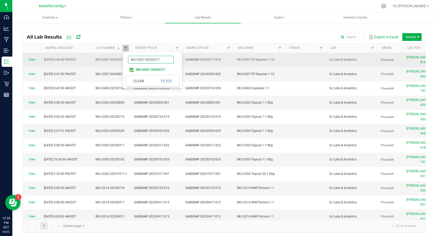
drag, startPoint x: 158, startPoint y: 60, endPoint x: 112, endPoint y: 55, distance: 46.1
click at [112, 55] on body "Dashboard Analytics Manufacturing Inbound Inventory Outbound Retail Reports 12:…" at bounding box center [218, 118] width 436 height 236
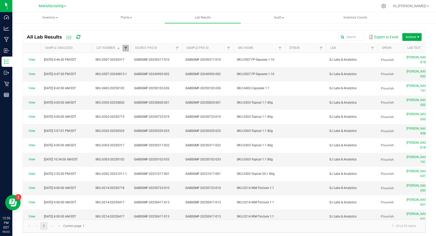
click at [125, 47] on span at bounding box center [126, 48] width 4 height 4
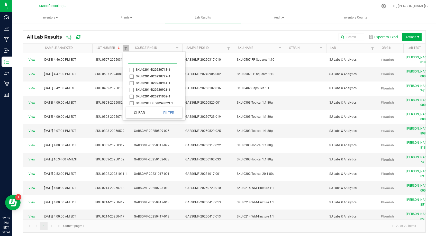
click at [151, 61] on input at bounding box center [152, 60] width 49 height 8
paste input "SKU.0508-20240814-1"
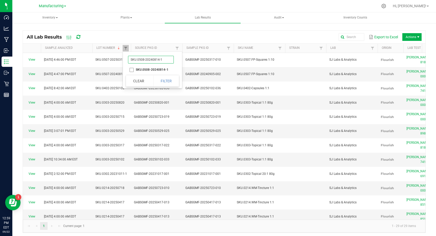
type input "SKU.0508-20240814-1"
click at [154, 71] on li "SKU.0508-20240814-1" at bounding box center [151, 69] width 50 height 7
checkbox input "true"
click at [171, 84] on button "Filter" at bounding box center [166, 80] width 26 height 11
click at [126, 48] on span at bounding box center [126, 48] width 4 height 4
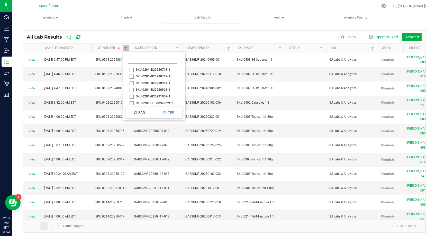
click at [160, 61] on input at bounding box center [152, 60] width 49 height 8
paste input "SKU.0508-20240814-1"
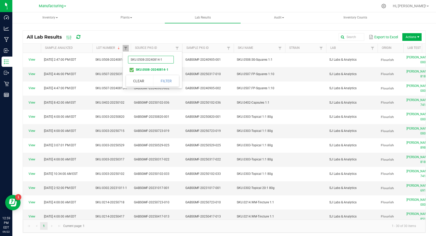
type input "SKU.0508-20240814-1"
drag, startPoint x: 167, startPoint y: 60, endPoint x: 95, endPoint y: 50, distance: 72.0
click at [95, 50] on body "Dashboard Analytics Manufacturing Inbound Inventory Outbound Retail Reports 12:…" at bounding box center [218, 118] width 436 height 236
click at [130, 48] on span at bounding box center [130, 89] width 2 height 90
click at [125, 49] on span at bounding box center [126, 48] width 4 height 4
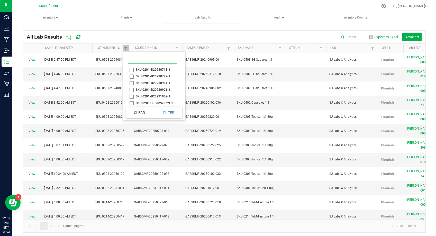
click at [167, 62] on input at bounding box center [152, 60] width 49 height 8
paste input "SKU.0508-20250417"
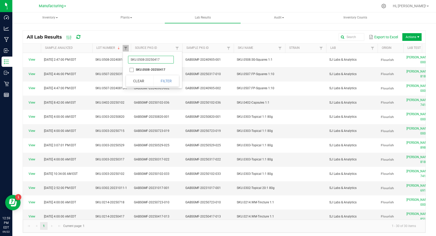
type input "SKU.0508-20250417"
click at [153, 70] on li "SKU.0508-20250417" at bounding box center [151, 69] width 50 height 7
checkbox input "true"
click at [170, 83] on button "Filter" at bounding box center [166, 80] width 26 height 11
click at [126, 48] on span at bounding box center [126, 48] width 4 height 4
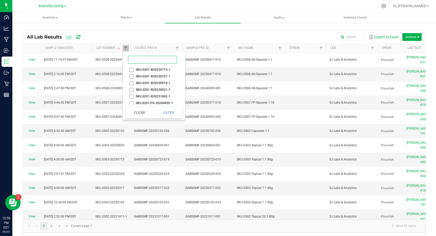
click at [139, 58] on input at bounding box center [152, 60] width 49 height 8
paste input "SKU.0509-20240819-1"
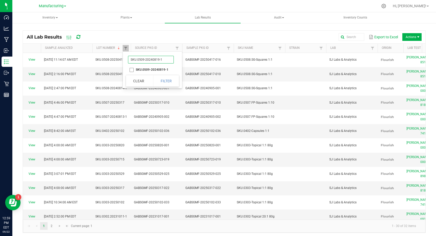
type input "SKU.0509-20240819-1"
click at [152, 68] on li "SKU.0509-20240819-1" at bounding box center [151, 69] width 50 height 7
checkbox input "true"
click at [163, 78] on button "Filter" at bounding box center [166, 80] width 26 height 11
click at [125, 48] on span at bounding box center [126, 48] width 4 height 4
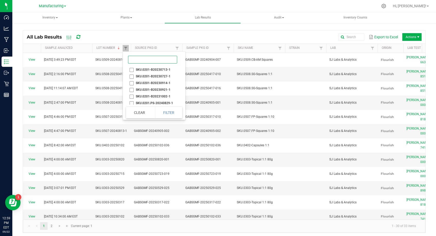
click at [155, 57] on input at bounding box center [152, 60] width 49 height 8
paste input "SKU.0509-20250102"
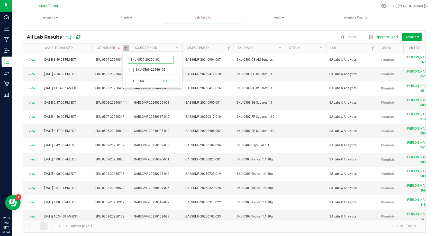
type input "SKU.0509-20250102"
click at [163, 69] on li "SKU.0509-20250102" at bounding box center [151, 69] width 50 height 7
checkbox input "true"
click at [171, 79] on button "Filter" at bounding box center [166, 80] width 26 height 11
click at [126, 48] on span at bounding box center [126, 48] width 4 height 4
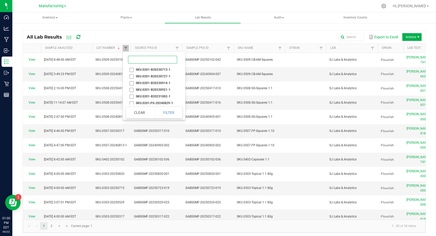
click at [146, 59] on input at bounding box center [152, 60] width 49 height 8
paste input "SKU.0509-20250217"
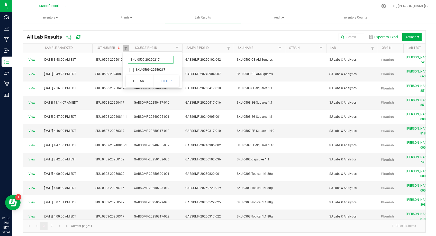
type input "SKU.0509-20250217"
click at [152, 70] on li "SKU.0509-20250217" at bounding box center [151, 69] width 50 height 7
checkbox input "true"
click at [163, 82] on button "Filter" at bounding box center [166, 80] width 26 height 11
click at [126, 47] on span at bounding box center [126, 48] width 4 height 4
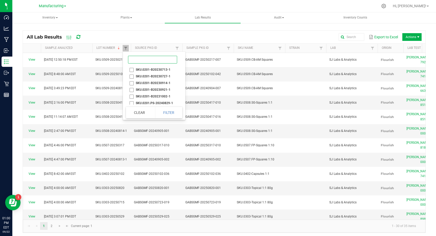
click at [147, 61] on input at bounding box center [152, 60] width 49 height 8
paste input "SKU.0509-20250417"
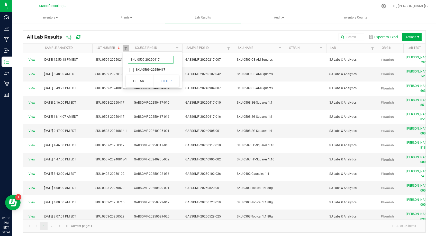
type input "SKU.0509-20250417"
click at [153, 70] on li "SKU.0509-20250417" at bounding box center [151, 69] width 50 height 7
checkbox input "true"
click at [167, 83] on button "Filter" at bounding box center [166, 80] width 26 height 11
click at [127, 48] on span at bounding box center [126, 48] width 4 height 4
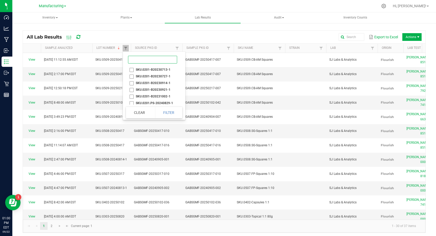
click at [146, 60] on input at bounding box center [152, 60] width 49 height 8
paste input "SKU.0509-20250529"
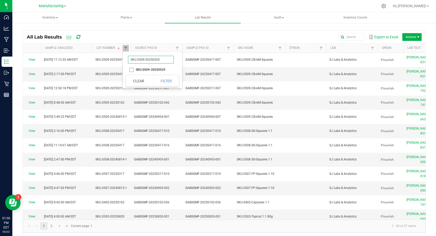
type input "SKU.0509-20250529"
click at [151, 68] on li "SKU.0509-20250529" at bounding box center [151, 69] width 50 height 7
checkbox input "true"
click at [167, 85] on button "Filter" at bounding box center [166, 80] width 26 height 11
click at [126, 49] on span at bounding box center [126, 48] width 4 height 4
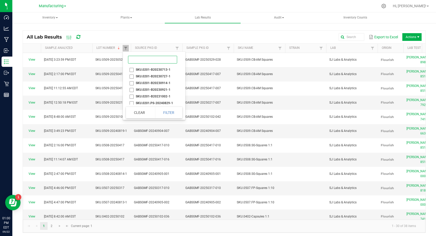
click at [152, 63] on input at bounding box center [152, 60] width 49 height 8
paste input "SKU.0510-20250317"
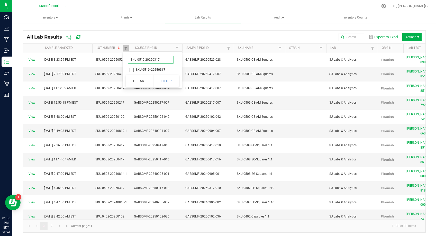
type input "SKU.0510-20250317"
click at [158, 74] on div "SKU.0510-20250317 SKU.0510-20250317 Clear Filter" at bounding box center [152, 70] width 59 height 37
click at [157, 71] on li "SKU.0510-20250317" at bounding box center [151, 69] width 50 height 7
checkbox input "true"
click at [170, 85] on button "Filter" at bounding box center [166, 80] width 26 height 11
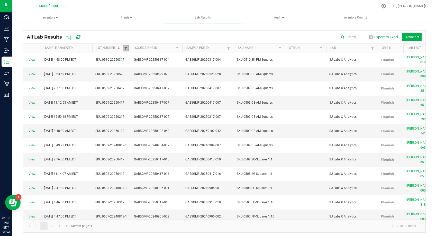
click at [127, 48] on span at bounding box center [126, 48] width 4 height 4
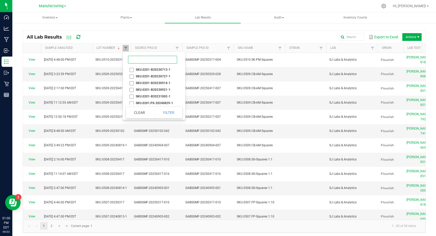
click at [152, 59] on input at bounding box center [152, 60] width 49 height 8
paste input "SKU.0510.SK-20240904-1"
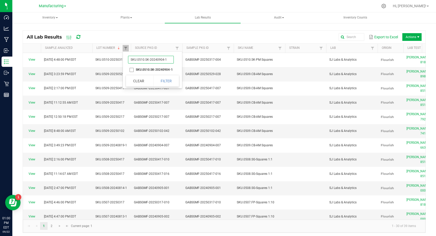
type input "SKU.0510.SK-20240904-1"
click at [154, 69] on li "SKU.0510.SK-20240904-1" at bounding box center [151, 69] width 50 height 7
checkbox input "true"
click at [163, 78] on button "Filter" at bounding box center [166, 80] width 26 height 11
click at [126, 49] on span at bounding box center [126, 48] width 4 height 4
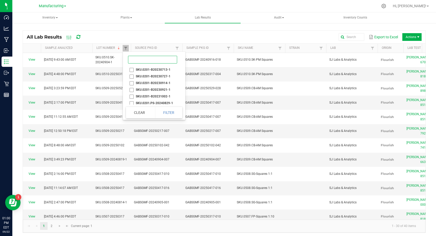
click at [136, 58] on input at bounding box center [152, 60] width 49 height 8
paste input "SKU.0511-20250102"
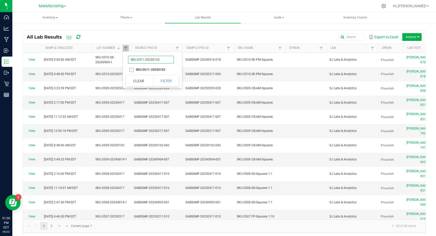
type input "SKU.0511-20250102"
click at [147, 69] on li "SKU.0511-20250102" at bounding box center [151, 69] width 50 height 7
checkbox input "true"
click at [165, 81] on button "Filter" at bounding box center [166, 80] width 26 height 11
click at [126, 48] on span at bounding box center [126, 48] width 4 height 4
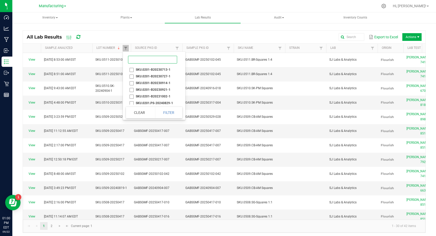
click at [160, 60] on input at bounding box center [152, 60] width 49 height 8
paste input "SKU.0511-20250417"
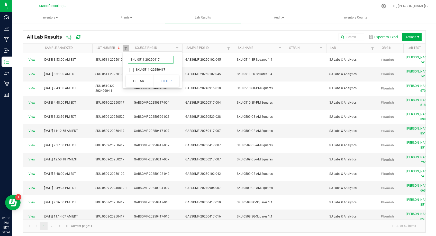
type input "SKU.0511-20250417"
click at [159, 68] on li "SKU.0511-20250417" at bounding box center [151, 69] width 50 height 7
checkbox input "true"
click at [161, 82] on button "Filter" at bounding box center [166, 80] width 26 height 11
click at [126, 48] on span at bounding box center [126, 48] width 4 height 4
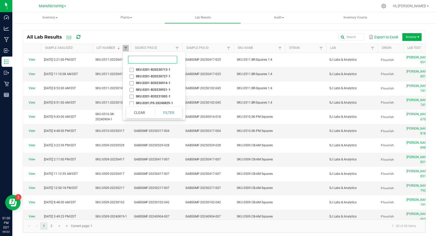
click at [138, 59] on input at bounding box center [152, 60] width 49 height 8
paste input "SKU.0512-20250417"
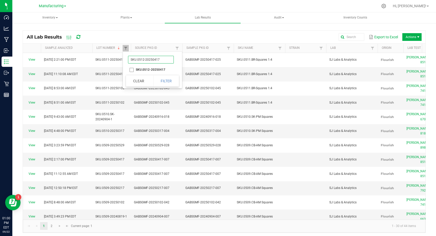
type input "SKU.0512-20250417"
click at [143, 68] on li "SKU.0512-20250417" at bounding box center [151, 69] width 50 height 7
checkbox input "true"
click at [170, 81] on button "Filter" at bounding box center [166, 80] width 26 height 11
click at [126, 48] on span at bounding box center [126, 48] width 4 height 4
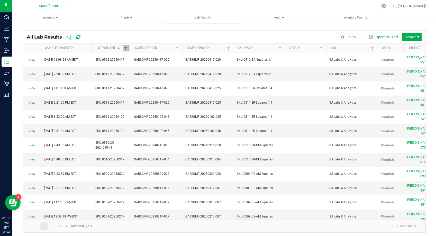
click at [126, 48] on span at bounding box center [126, 48] width 4 height 4
click at [127, 49] on span at bounding box center [126, 48] width 4 height 4
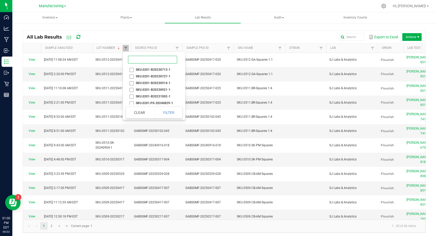
click at [149, 60] on input at bounding box center [152, 60] width 49 height 8
paste input "SKU.0512-20250529"
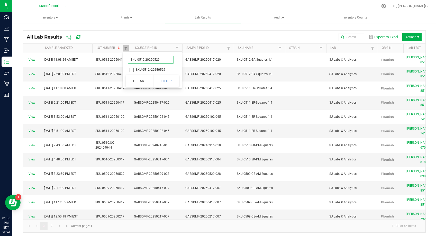
type input "SKU.0512-20250529"
click at [149, 70] on li "SKU.0512-20250529" at bounding box center [151, 69] width 50 height 7
checkbox input "true"
click at [166, 80] on button "Filter" at bounding box center [166, 80] width 26 height 11
click at [128, 48] on span at bounding box center [126, 48] width 4 height 4
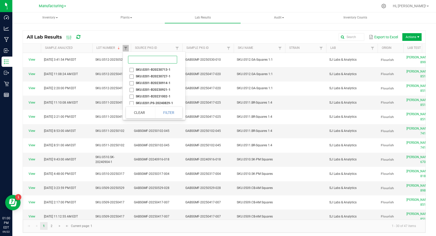
click at [139, 61] on input at bounding box center [152, 60] width 49 height 8
paste input "SKU.0513-20250725"
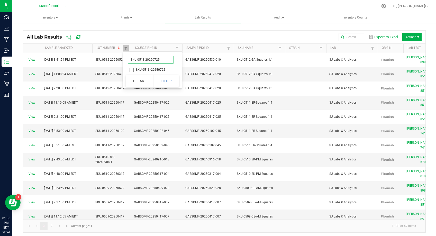
type input "SKU.0513-20250725"
drag, startPoint x: 156, startPoint y: 69, endPoint x: 158, endPoint y: 69, distance: 2.6
click at [156, 69] on li "SKU.0513-20250725" at bounding box center [151, 69] width 50 height 7
checkbox input "true"
click at [167, 81] on button "Filter" at bounding box center [166, 80] width 26 height 11
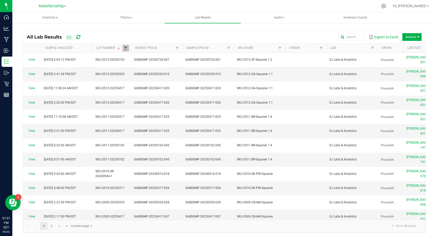
click at [124, 48] on span at bounding box center [126, 48] width 4 height 4
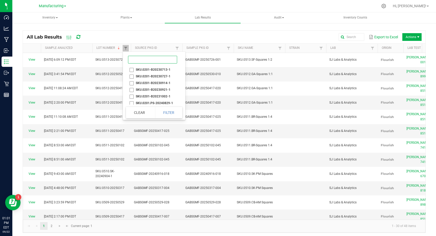
click at [153, 62] on input at bounding box center [152, 60] width 49 height 8
paste input "SKU.0601-20250529"
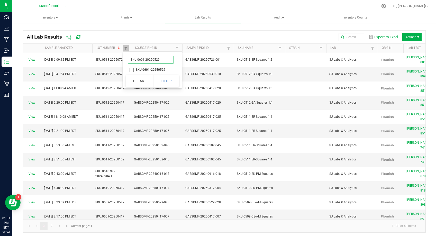
type input "SKU.0601-20250529"
click at [155, 71] on li "SKU.0601-20250529" at bounding box center [151, 69] width 50 height 7
checkbox input "true"
click at [170, 82] on button "Filter" at bounding box center [166, 80] width 26 height 11
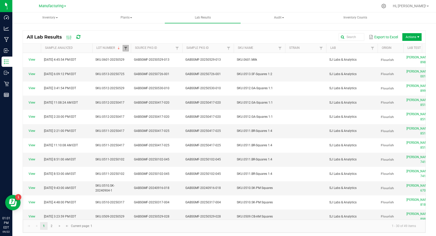
click at [124, 47] on span at bounding box center [126, 48] width 4 height 4
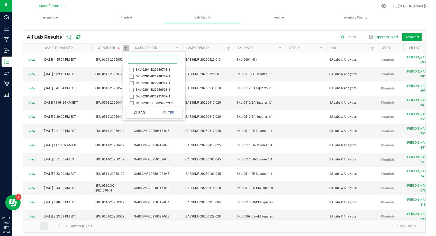
click at [149, 59] on input at bounding box center [152, 60] width 49 height 8
paste input "SKU.0601-20250819"
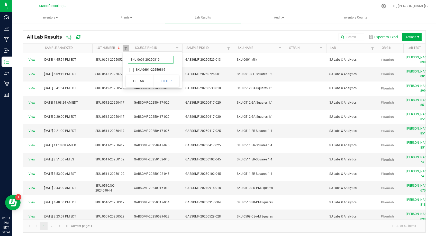
type input "SKU.0601-20250819"
click at [153, 70] on li "SKU.0601-20250819" at bounding box center [151, 69] width 50 height 7
checkbox input "true"
click at [169, 83] on button "Filter" at bounding box center [166, 80] width 26 height 11
click at [126, 49] on span at bounding box center [126, 48] width 4 height 4
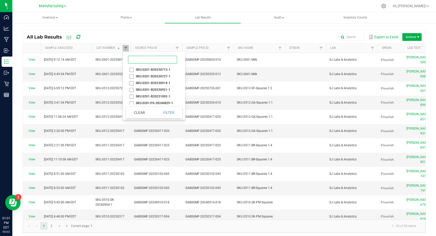
click at [156, 59] on input at bounding box center [152, 60] width 49 height 8
paste input "SKU.0602-20250217"
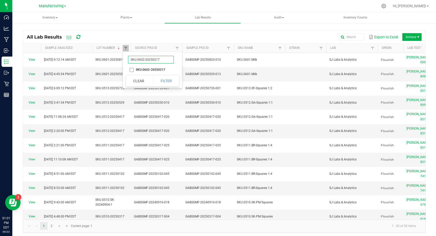
type input "SKU.0602-20250217"
click at [161, 72] on li "SKU.0602-20250217" at bounding box center [151, 69] width 50 height 7
checkbox input "true"
click at [175, 84] on button "Filter" at bounding box center [166, 80] width 26 height 11
click at [126, 48] on span at bounding box center [126, 48] width 4 height 4
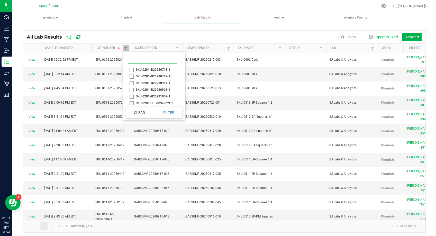
click at [150, 57] on input at bounding box center [152, 60] width 49 height 8
paste input "SKU.0602-20250529"
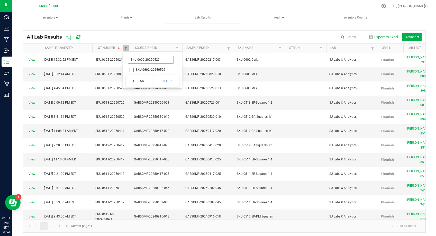
type input "SKU.0602-20250529"
click at [160, 69] on li "SKU.0602-20250529" at bounding box center [151, 69] width 50 height 7
checkbox input "true"
click at [166, 81] on button "Filter" at bounding box center [166, 80] width 26 height 11
click at [125, 47] on span at bounding box center [126, 48] width 4 height 4
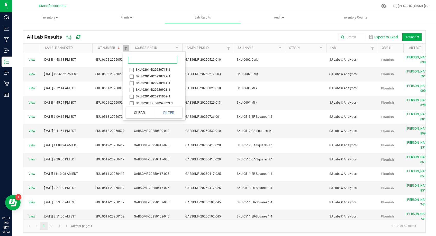
click at [139, 60] on input at bounding box center [152, 60] width 49 height 8
paste input "SKU.0602-20250820"
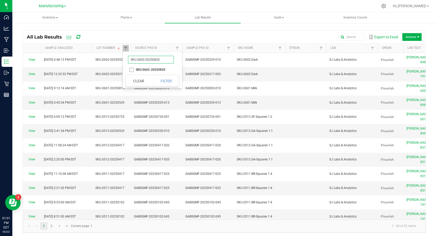
type input "SKU.0602-20250820"
click at [147, 69] on li "SKU.0602-20250820" at bounding box center [151, 69] width 50 height 7
checkbox input "true"
click at [172, 84] on button "Filter" at bounding box center [166, 80] width 26 height 11
click at [125, 49] on span at bounding box center [126, 48] width 4 height 4
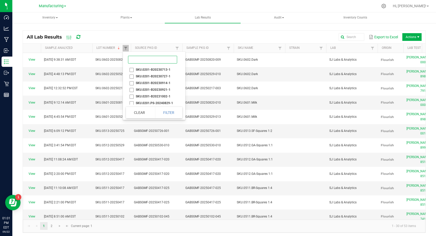
click at [152, 61] on input at bounding box center [152, 60] width 49 height 8
paste input "SKU.601-20250217"
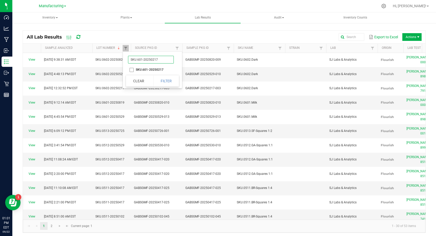
type input "SKU.601-20250217"
click at [144, 69] on li "SKU.601-20250217" at bounding box center [151, 69] width 50 height 7
checkbox input "true"
click at [173, 84] on button "Filter" at bounding box center [166, 80] width 26 height 11
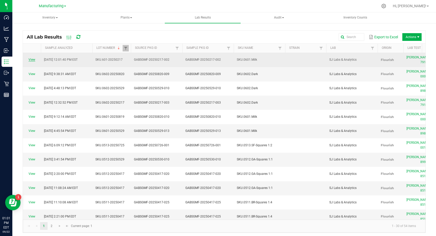
click at [34, 58] on link "View" at bounding box center [32, 60] width 7 height 4
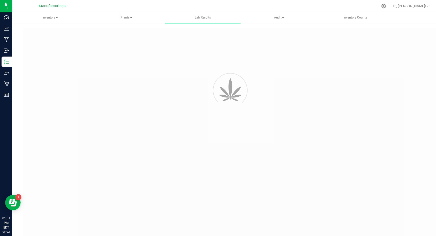
type input "GABSGMF-20250217-002"
type input "SAM-021725-7918"
type input "GABSGMF-20250217-002"
type input "02/25/2025 12:01 PM"
type input "02/24/2026"
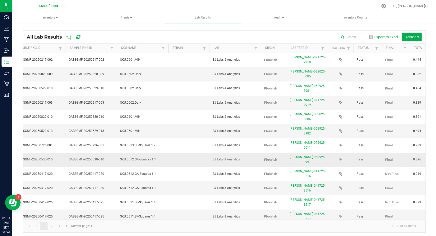
scroll to position [0, 120]
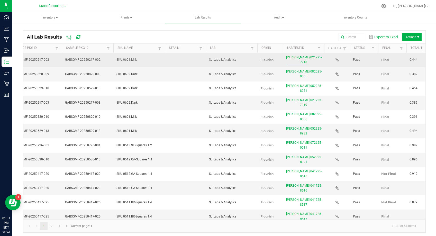
click at [301, 57] on link "SAM-021725-7918" at bounding box center [304, 60] width 36 height 8
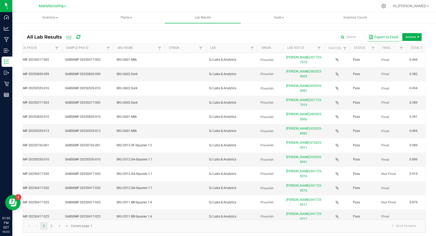
click at [385, 36] on button "Export to Excel" at bounding box center [384, 37] width 32 height 9
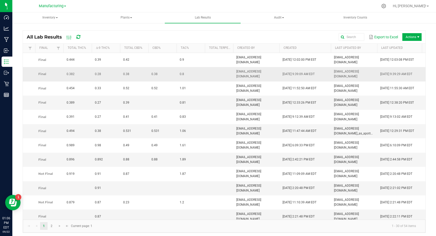
scroll to position [0, 283]
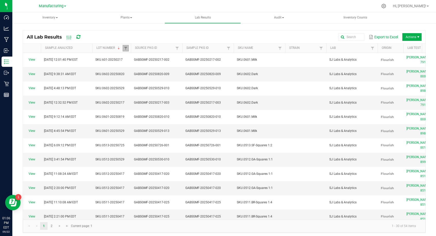
click at [128, 47] on link at bounding box center [126, 48] width 6 height 6
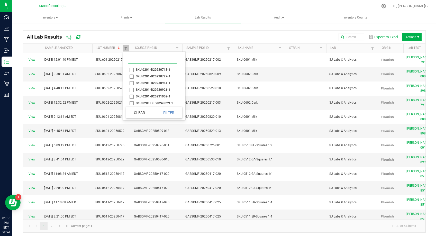
click at [146, 61] on input at bounding box center [152, 60] width 49 height 8
paste input "SKU.0404-20250102"
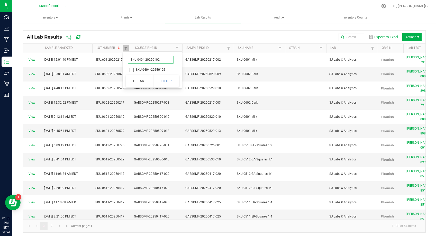
type input "SKU.0404-20250102"
click at [132, 69] on li "SKU.0404-20250102" at bounding box center [151, 69] width 50 height 7
checkbox input "true"
click at [163, 81] on button "Filter" at bounding box center [166, 80] width 26 height 11
click at [126, 47] on span at bounding box center [126, 48] width 4 height 4
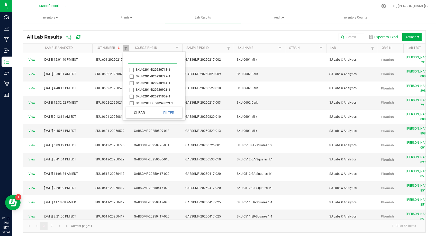
click at [144, 60] on input at bounding box center [152, 60] width 49 height 8
paste input "SKU.0404-20250102"
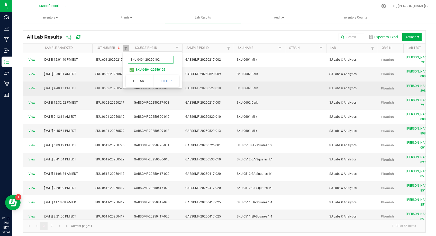
type input "SKU.0404-20250102"
click at [290, 82] on td at bounding box center [305, 89] width 41 height 14
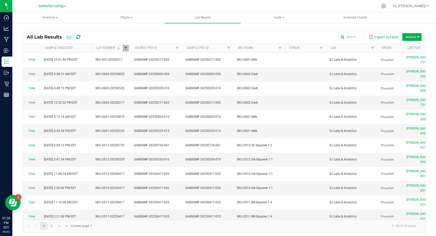
click at [127, 49] on span at bounding box center [126, 48] width 4 height 4
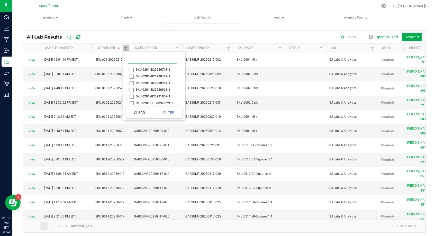
click at [140, 59] on input at bounding box center [152, 60] width 49 height 8
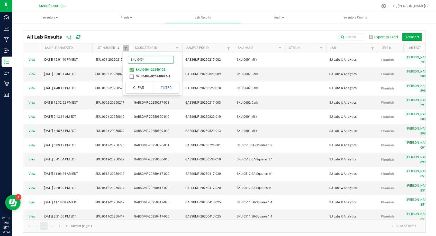
type input "SKU.0404"
click at [182, 36] on div "Export to Excel Actions" at bounding box center [255, 37] width 333 height 9
click at [125, 46] on span at bounding box center [126, 48] width 4 height 4
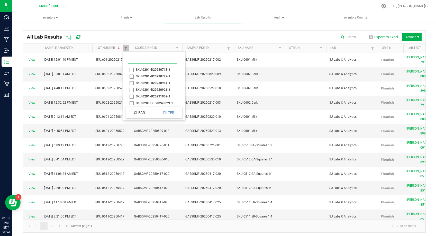
click at [136, 60] on input at bounding box center [152, 60] width 49 height 8
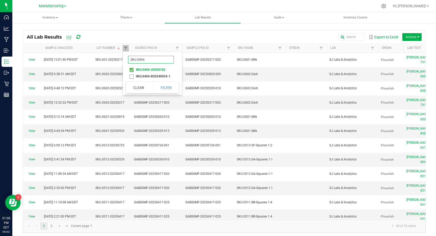
type input "SKU.0404-"
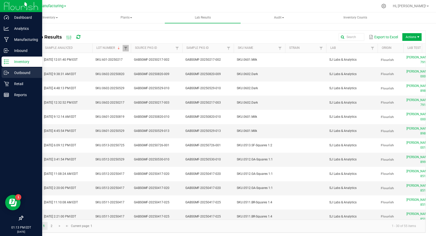
click at [9, 74] on p "Outbound" at bounding box center [24, 73] width 31 height 6
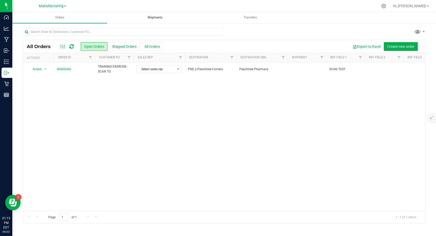
click at [157, 19] on span "Shipments" at bounding box center [155, 17] width 29 height 4
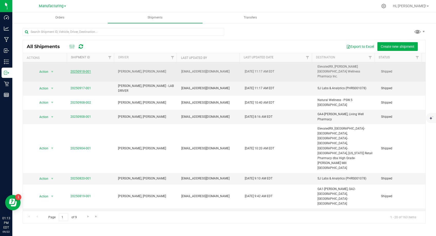
click at [82, 70] on link "20250918-001" at bounding box center [80, 72] width 21 height 4
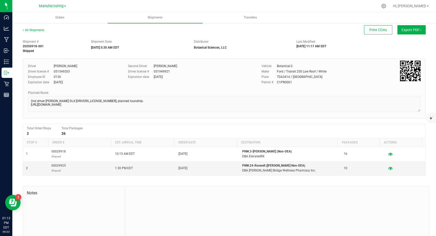
click at [22, 29] on div "All Shipments Print COAs Export PDF Manifest by Package ID Manifest by Lot Stan…" at bounding box center [224, 142] width 424 height 238
click at [23, 30] on icon at bounding box center [23, 30] width 1 height 3
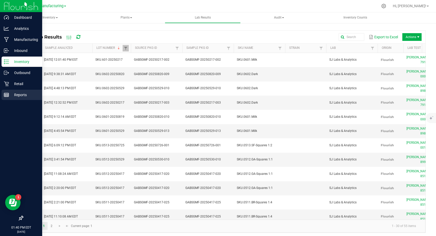
click at [5, 95] on line at bounding box center [6, 95] width 5 height 0
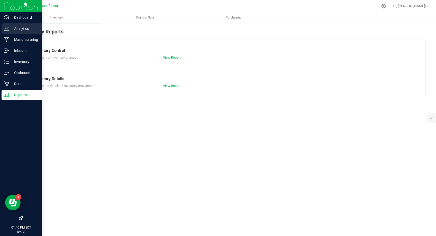
click at [8, 27] on icon at bounding box center [6, 28] width 5 height 5
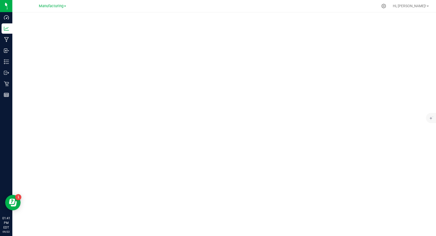
click at [62, 2] on div "Manufacturing Cultivation GA1 - Chamblee GA2 - Stockbridge GA3 - Marietta GA4 -…" at bounding box center [53, 6] width 77 height 10
click at [61, 11] on div "Manufacturing Cultivation GA1 - Chamblee GA2 - Stockbridge GA3 - Marietta GA4 -…" at bounding box center [53, 6] width 77 height 10
click at [63, 7] on span "Manufacturing" at bounding box center [51, 6] width 25 height 5
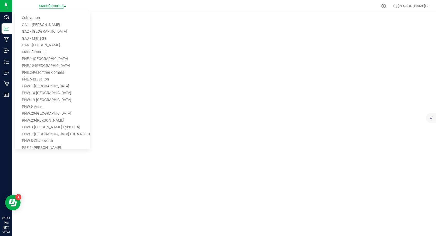
click at [63, 7] on span "Manufacturing" at bounding box center [51, 6] width 25 height 5
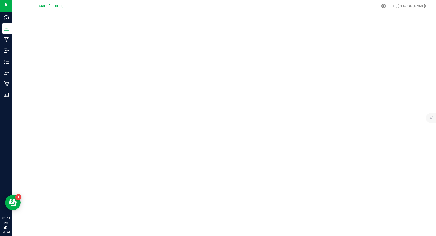
click at [60, 4] on span "Manufacturing" at bounding box center [51, 6] width 25 height 5
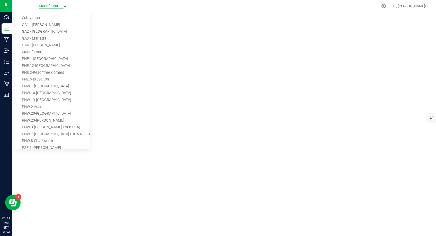
click at [60, 4] on span "Manufacturing" at bounding box center [51, 6] width 25 height 5
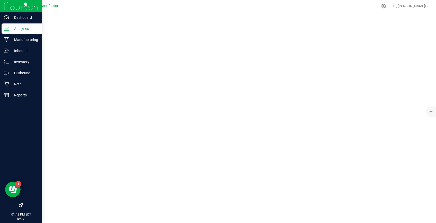
click at [10, 32] on div "Analytics" at bounding box center [22, 28] width 41 height 10
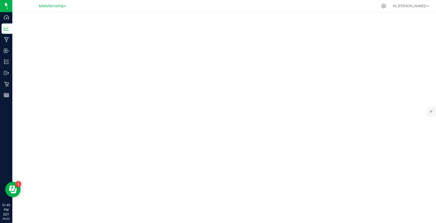
click at [77, 11] on nav "Manufacturing Cultivation GA1 - Chamblee GA2 - Stockbridge GA3 - Marietta GA4 -…" at bounding box center [224, 6] width 424 height 12
click at [61, 7] on span "Manufacturing" at bounding box center [51, 6] width 25 height 5
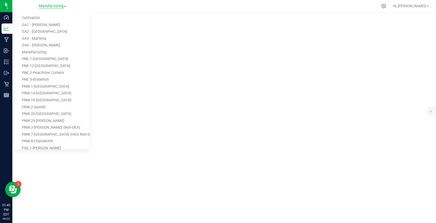
click at [61, 7] on span "Manufacturing" at bounding box center [51, 6] width 25 height 5
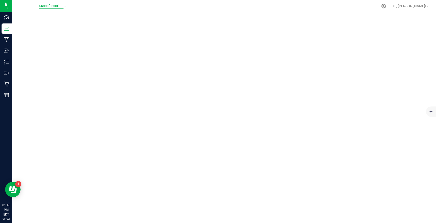
click at [61, 7] on span "Manufacturing" at bounding box center [51, 6] width 25 height 5
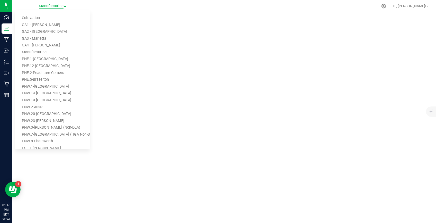
click at [61, 7] on span "Manufacturing" at bounding box center [51, 6] width 25 height 5
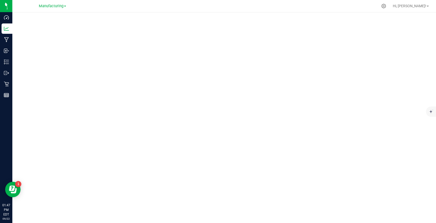
click at [65, 6] on span at bounding box center [65, 6] width 2 height 1
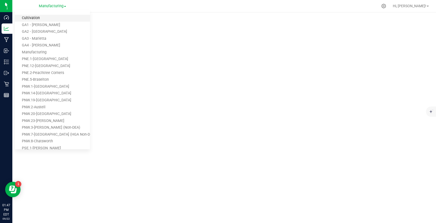
click at [39, 17] on link "Cultivation" at bounding box center [52, 18] width 75 height 7
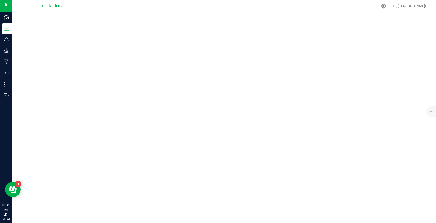
click at [102, 216] on div at bounding box center [224, 115] width 424 height 207
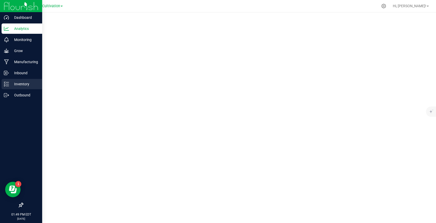
click at [25, 79] on div "Inventory" at bounding box center [22, 84] width 41 height 10
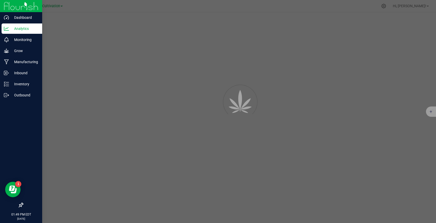
click at [25, 30] on p "Analytics" at bounding box center [24, 28] width 31 height 6
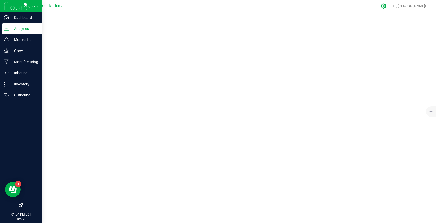
click at [387, 6] on icon at bounding box center [383, 5] width 5 height 5
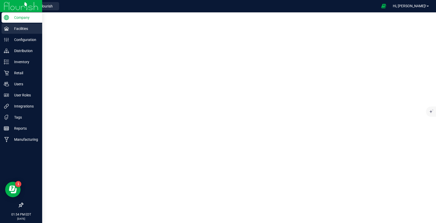
click at [24, 26] on p "Facilities" at bounding box center [24, 28] width 31 height 6
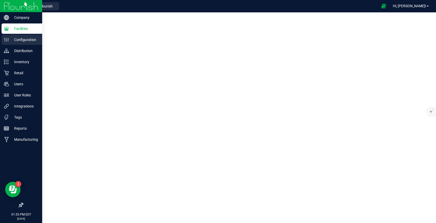
click at [25, 41] on p "Configuration" at bounding box center [24, 40] width 31 height 6
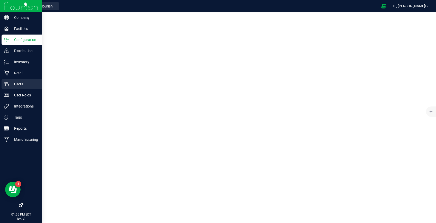
click at [13, 86] on p "Users" at bounding box center [24, 84] width 31 height 6
click at [24, 38] on p "Configuration" at bounding box center [24, 40] width 31 height 6
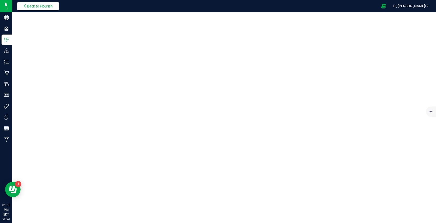
click at [32, 7] on span "Back to Flourish" at bounding box center [40, 6] width 26 height 4
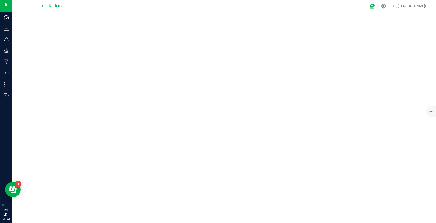
click at [54, 2] on div "Cultivation Cultivation GA1 - Chamblee GA2 - Stockbridge GA3 - Marietta GA4 - P…" at bounding box center [53, 6] width 77 height 10
click at [55, 6] on span "Cultivation" at bounding box center [51, 6] width 18 height 5
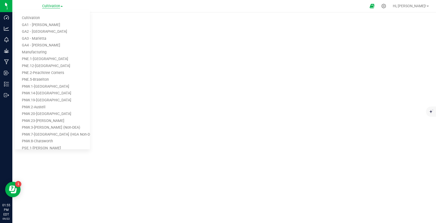
click at [55, 6] on span "Cultivation" at bounding box center [51, 6] width 18 height 5
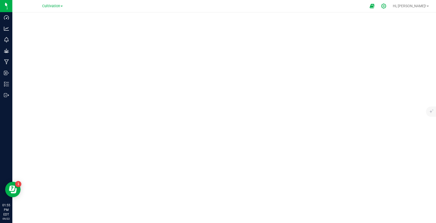
click at [386, 4] on icon at bounding box center [384, 6] width 5 height 5
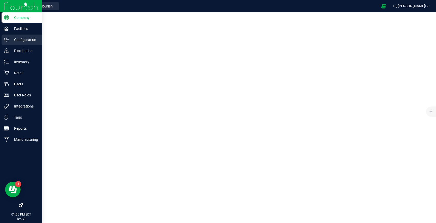
click at [6, 41] on icon at bounding box center [6, 39] width 5 height 5
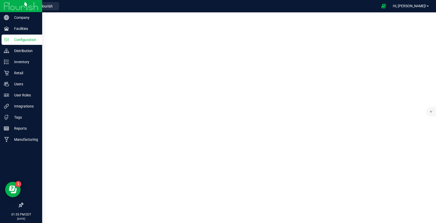
click at [13, 5] on img at bounding box center [21, 6] width 34 height 12
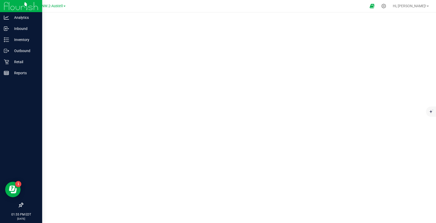
click at [13, 5] on img at bounding box center [21, 6] width 34 height 12
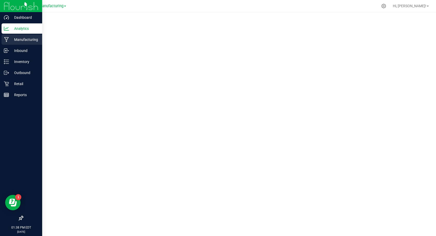
click at [9, 42] on p "Manufacturing" at bounding box center [24, 40] width 31 height 6
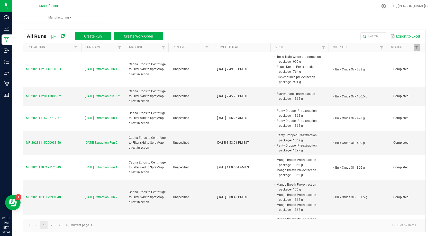
click at [65, 15] on link "Manufacturing" at bounding box center [59, 17] width 95 height 11
click at [72, 16] on span "Manufacturing" at bounding box center [59, 17] width 95 height 4
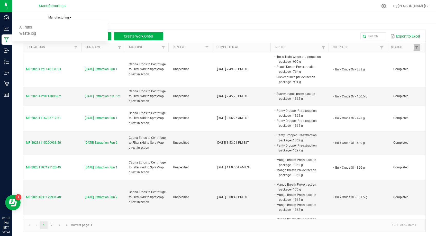
click at [72, 16] on span "Manufacturing" at bounding box center [59, 17] width 95 height 4
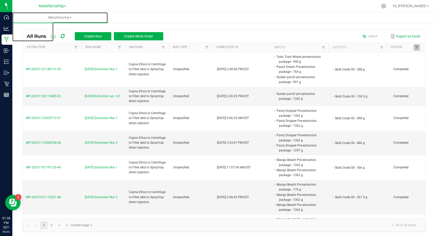
scroll to position [785, 0]
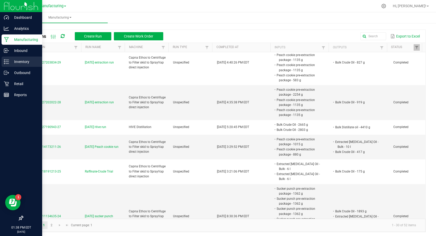
click at [10, 57] on div "Inventory" at bounding box center [22, 62] width 41 height 10
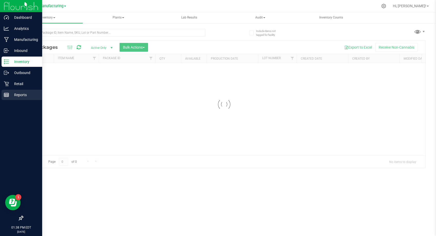
click at [15, 95] on p "Reports" at bounding box center [24, 95] width 31 height 6
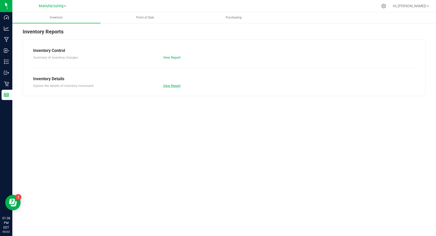
click at [169, 87] on link "View Report" at bounding box center [171, 86] width 17 height 4
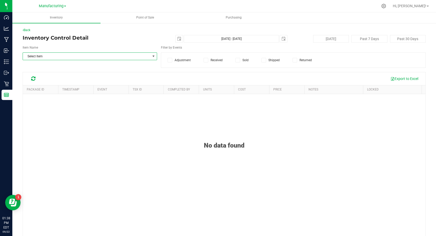
click at [114, 57] on span "Select Item" at bounding box center [87, 56] width 128 height 7
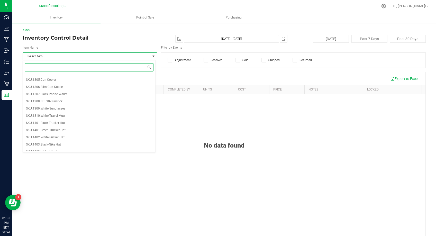
scroll to position [1832, 0]
click at [106, 75] on li "SYRUP-BLUE RASPBERRY" at bounding box center [89, 75] width 133 height 7
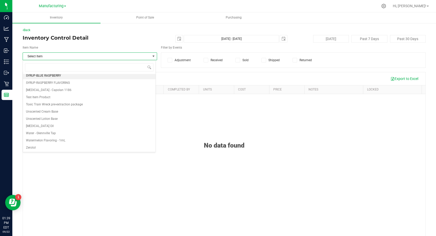
scroll to position [1830, 0]
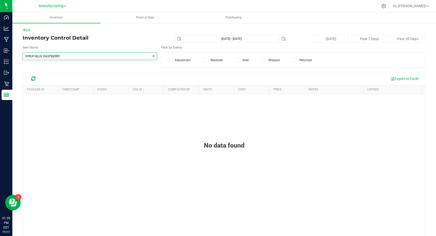
click at [111, 58] on span "SYRUP-BLUE RASPBERRY" at bounding box center [87, 56] width 128 height 7
click at [42, 57] on span "SYRUP-BLUE RASPBERRY" at bounding box center [84, 57] width 118 height 4
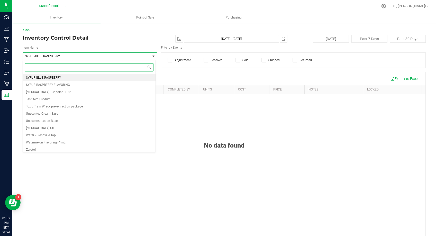
paste input "SKU.0511-20250417"
type input "SKU.0511-20250417"
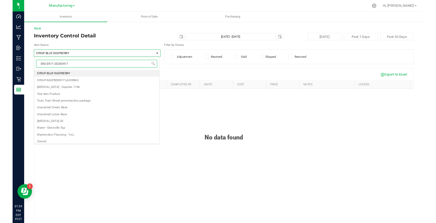
scroll to position [0, 0]
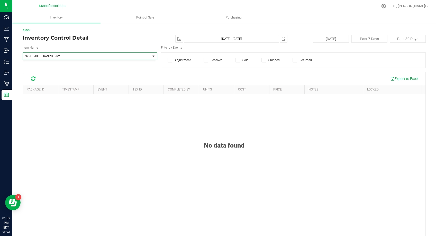
click at [109, 42] on div "Inventory Control Detail 2025-09-22 Sep 22, 2025 - Sep 22, 2025 2025-09-22 Toda…" at bounding box center [224, 39] width 403 height 8
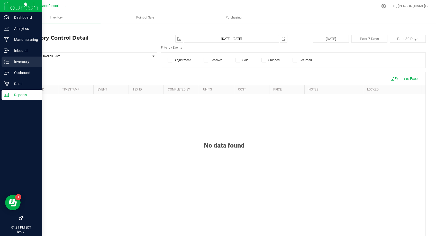
click at [17, 64] on p "Inventory" at bounding box center [24, 62] width 31 height 6
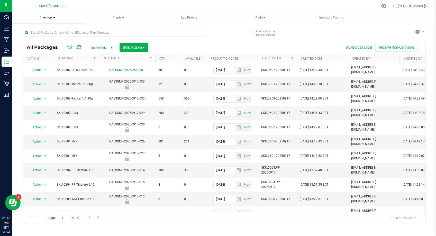
click at [55, 17] on span at bounding box center [54, 17] width 2 height 1
click at [37, 36] on span "All inventory" at bounding box center [36, 37] width 35 height 4
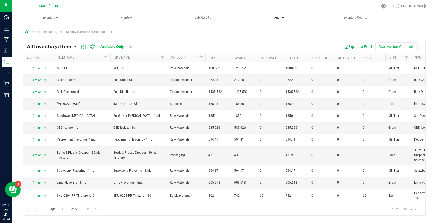
click at [285, 18] on span "Audit" at bounding box center [279, 18] width 75 height 10
click at [285, 18] on span "Audit" at bounding box center [279, 17] width 76 height 11
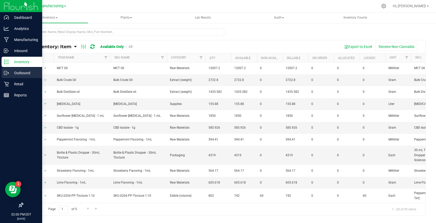
click at [13, 72] on p "Outbound" at bounding box center [24, 73] width 31 height 6
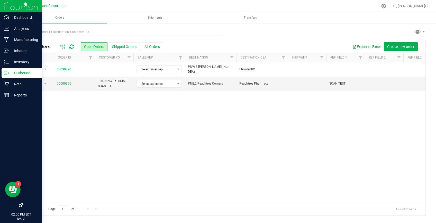
click at [172, 137] on div "Action Action Cancel order Clone order Edit order Mark as fully paid Order audi…" at bounding box center [224, 132] width 403 height 140
click at [420, 33] on span at bounding box center [417, 31] width 7 height 7
click at [340, 30] on div at bounding box center [224, 34] width 403 height 12
click at [64, 47] on ellipse at bounding box center [64, 46] width 1 height 1
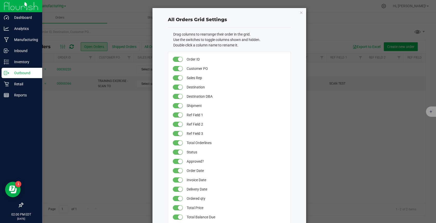
scroll to position [96, 0]
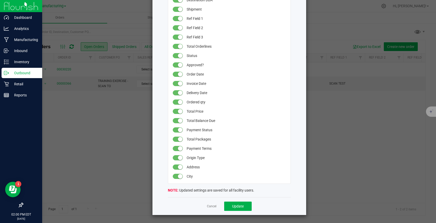
click at [66, 152] on ngb-modal-window "All Orders Grid Settings Drag columns to rearrange their order in the grid. Use…" at bounding box center [220, 111] width 440 height 223
click at [80, 139] on ngb-modal-window "All Orders Grid Settings Drag columns to rearrange their order in the grid. Use…" at bounding box center [220, 111] width 440 height 223
click at [208, 206] on link "Cancel" at bounding box center [212, 206] width 10 height 4
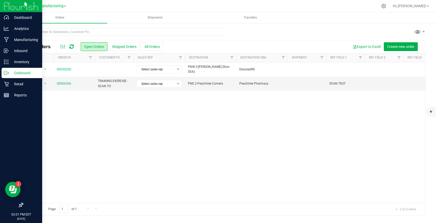
click at [67, 6] on div "Manufacturing" at bounding box center [52, 6] width 75 height 8
click at [73, 47] on icon at bounding box center [71, 46] width 4 height 5
click at [150, 21] on uib-tab-heading "Shipments" at bounding box center [155, 18] width 94 height 10
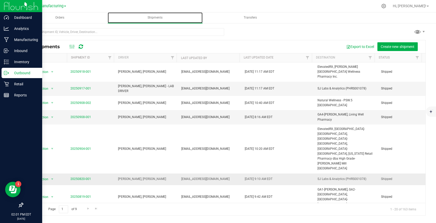
scroll to position [127, 0]
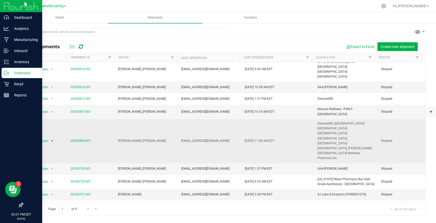
click at [50, 139] on span "select" at bounding box center [52, 141] width 4 height 4
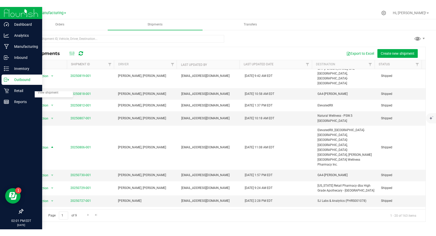
scroll to position [0, 0]
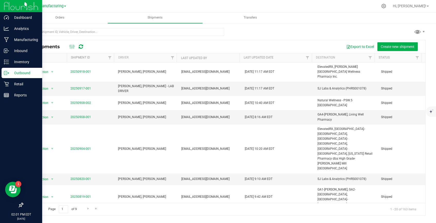
click at [178, 46] on div "Export to Excel Create new shipment" at bounding box center [255, 46] width 333 height 9
click at [15, 97] on p "Reports" at bounding box center [24, 95] width 31 height 6
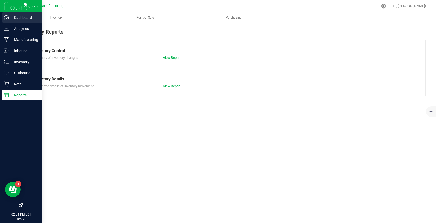
click at [26, 12] on div "Dashboard" at bounding box center [22, 17] width 41 height 10
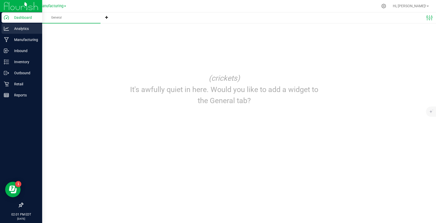
click at [5, 29] on icon at bounding box center [6, 28] width 5 height 4
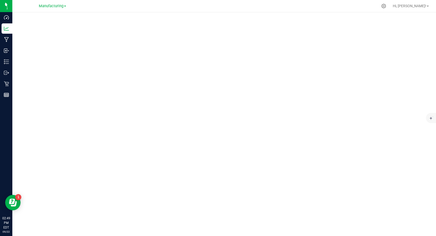
click at [288, 10] on div at bounding box center [235, 6] width 286 height 10
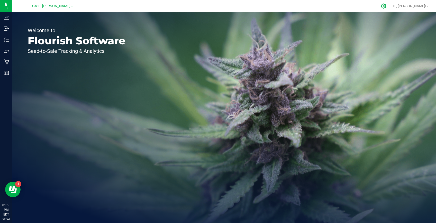
click at [387, 6] on icon at bounding box center [383, 5] width 5 height 5
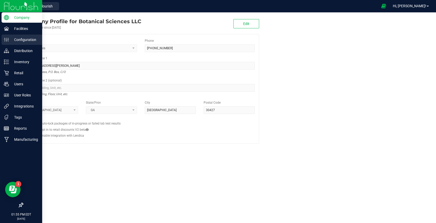
click at [11, 40] on p "Configuration" at bounding box center [24, 40] width 31 height 6
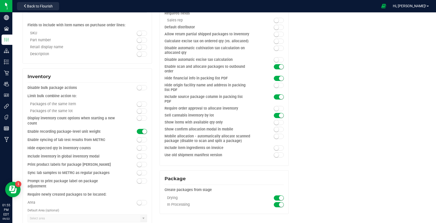
scroll to position [506, 0]
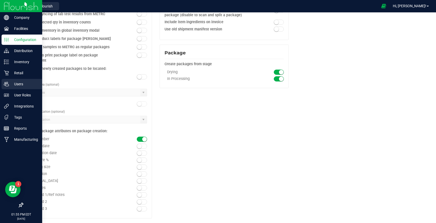
click at [14, 86] on p "Users" at bounding box center [24, 84] width 31 height 6
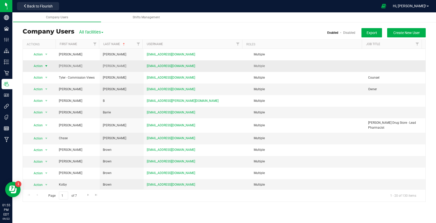
click at [41, 66] on span "Action" at bounding box center [36, 65] width 14 height 7
click at [46, 92] on li "Edit user" at bounding box center [43, 90] width 28 height 8
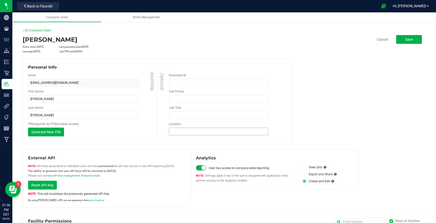
scroll to position [202, 0]
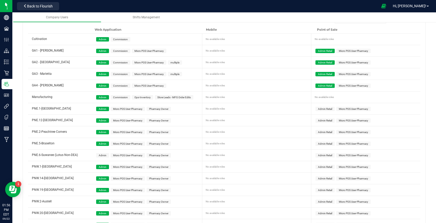
click at [104, 154] on span "Admin" at bounding box center [103, 155] width 8 height 3
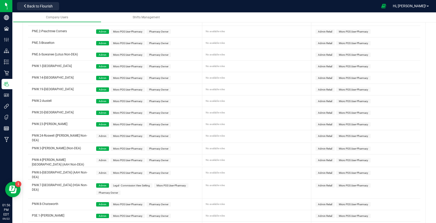
scroll to position [382, 0]
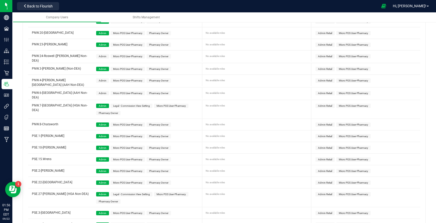
click at [98, 78] on span "Admin" at bounding box center [102, 80] width 13 height 4
click at [101, 91] on span "Admin" at bounding box center [102, 93] width 13 height 4
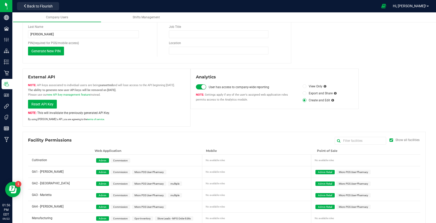
scroll to position [0, 0]
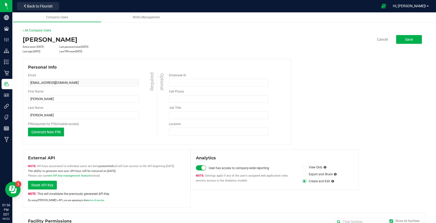
click at [227, 201] on div "External API API keys associated to individual users are being sunsetted and wi…" at bounding box center [224, 178] width 403 height 58
click at [130, 28] on div "All Company Users" at bounding box center [224, 30] width 403 height 5
click at [27, 9] on button "Back to Flourish" at bounding box center [38, 6] width 42 height 8
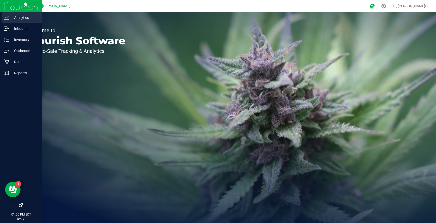
click at [22, 15] on p "Analytics" at bounding box center [24, 17] width 31 height 6
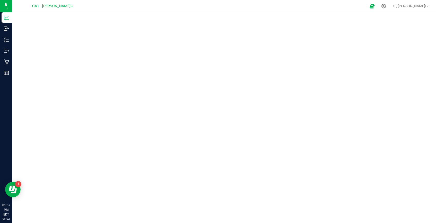
click at [57, 9] on div "GA1 - [PERSON_NAME]" at bounding box center [52, 6] width 75 height 8
click at [57, 5] on span "GA1 - [PERSON_NAME]" at bounding box center [51, 6] width 38 height 5
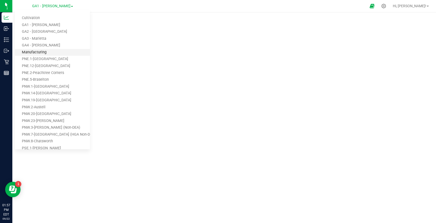
click at [51, 52] on link "Manufacturing" at bounding box center [52, 52] width 75 height 7
